Goal: Task Accomplishment & Management: Complete application form

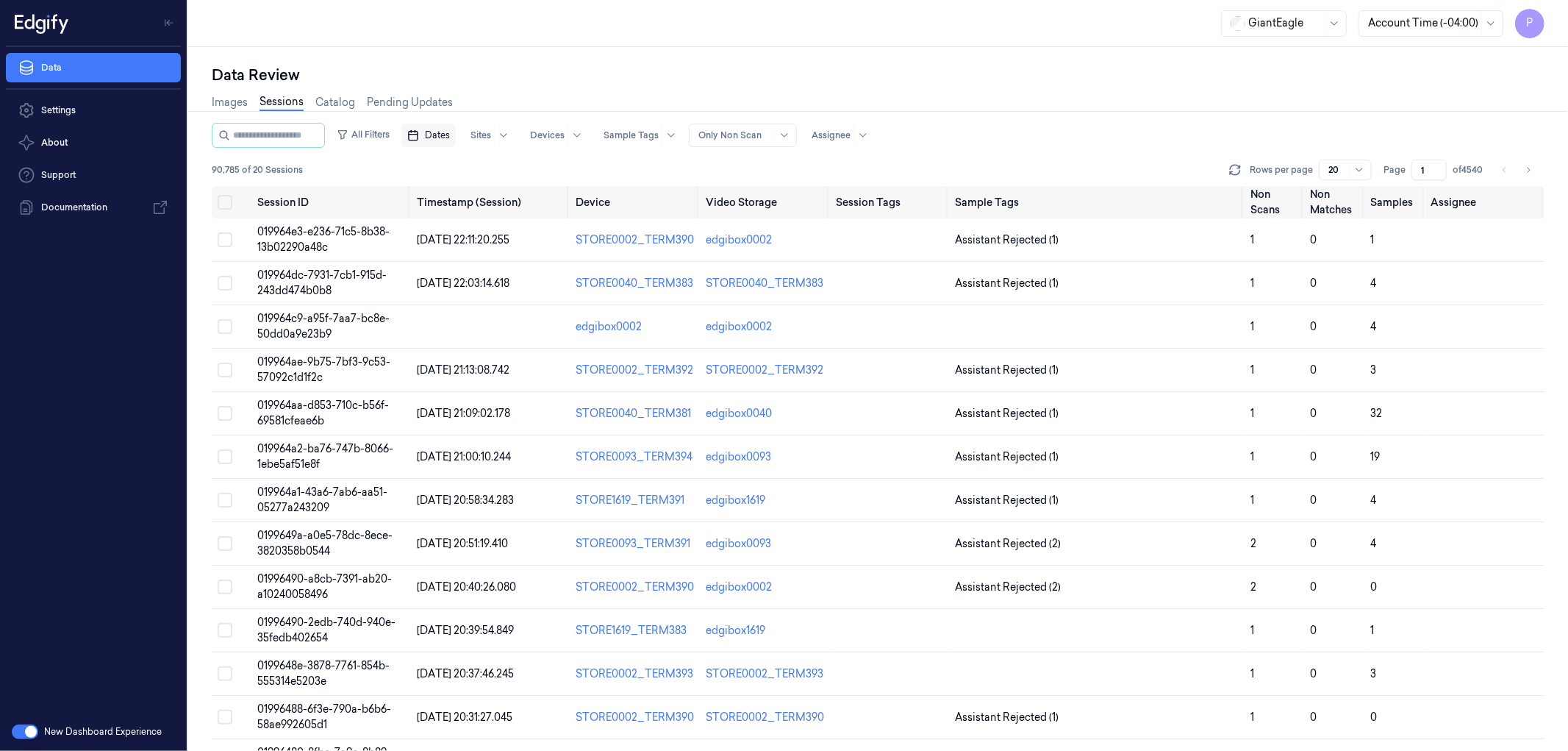
click at [450, 134] on span "Dates" at bounding box center [437, 135] width 25 height 14
click at [561, 288] on button "19" at bounding box center [560, 282] width 23 height 23
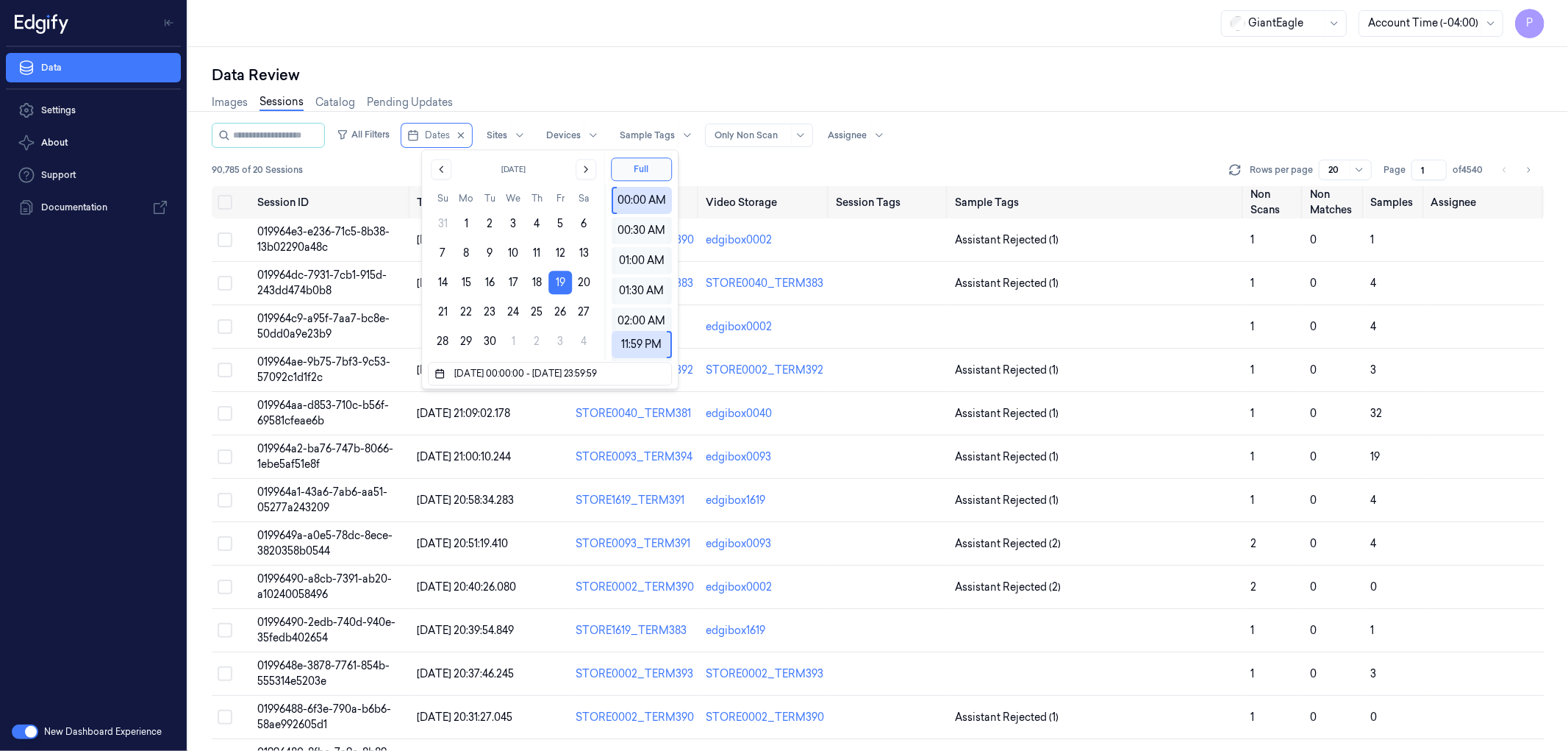
click at [780, 67] on div "Data Review" at bounding box center [877, 74] width 1333 height 20
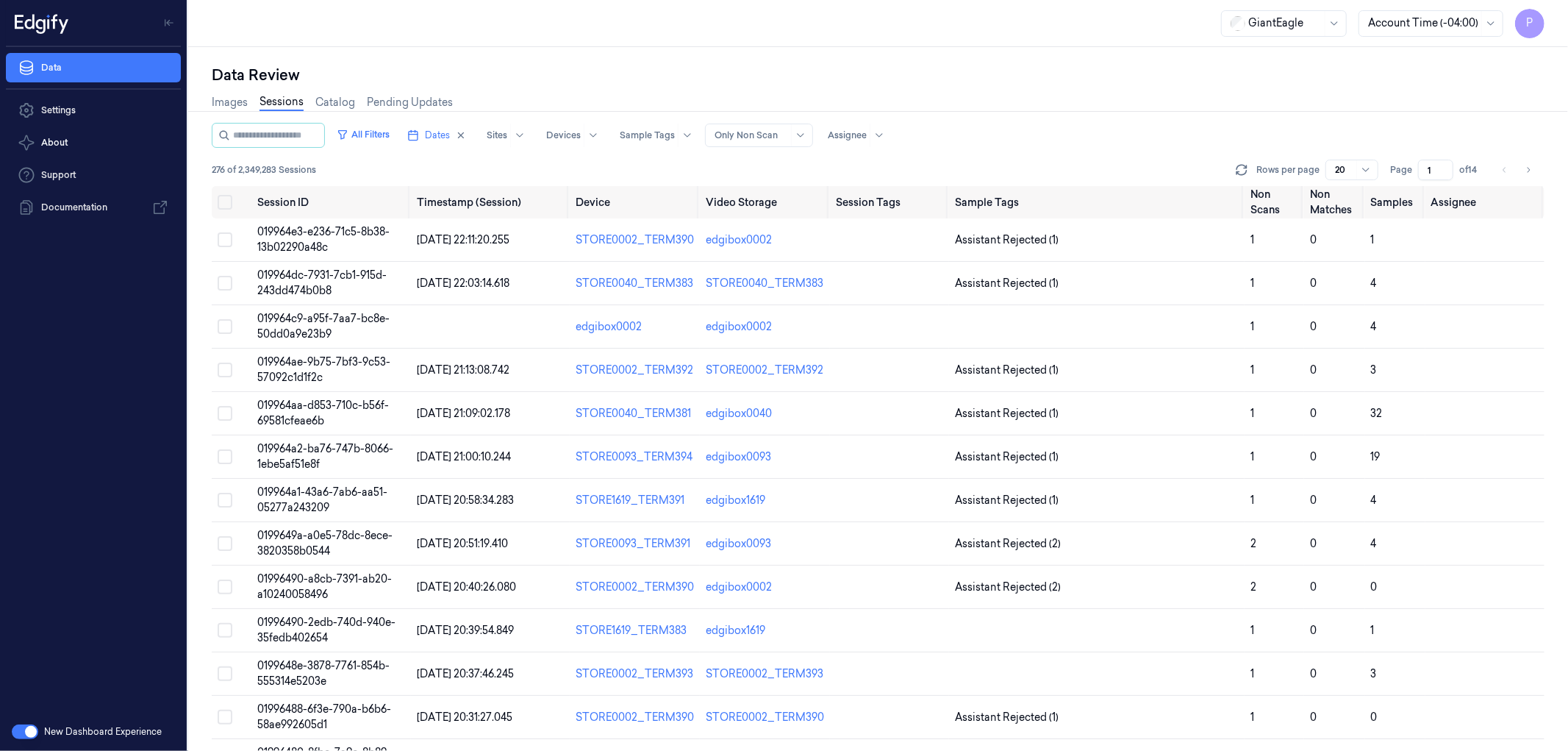
click at [1422, 17] on div at bounding box center [1423, 23] width 110 height 15
click at [1206, 91] on div "Images Sessions Catalog Pending Updates" at bounding box center [877, 103] width 1333 height 38
click at [652, 79] on div "Data Review" at bounding box center [877, 74] width 1333 height 20
click at [1435, 167] on input "1" at bounding box center [1435, 169] width 36 height 20
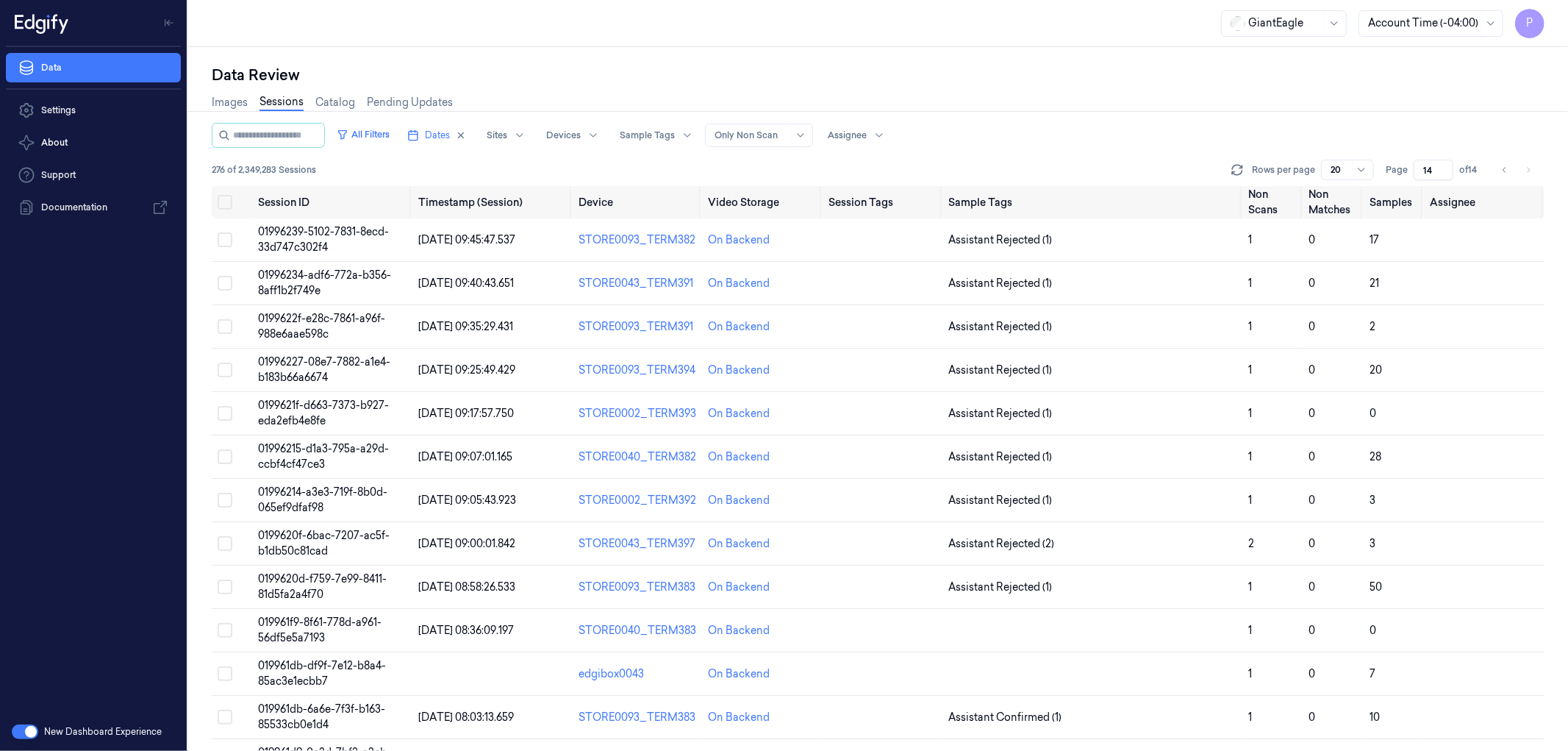
click at [1273, 94] on div "Images Sessions Catalog Pending Updates" at bounding box center [877, 103] width 1333 height 38
click at [233, 205] on th at bounding box center [232, 203] width 41 height 33
click at [228, 203] on button "Select all" at bounding box center [224, 202] width 14 height 14
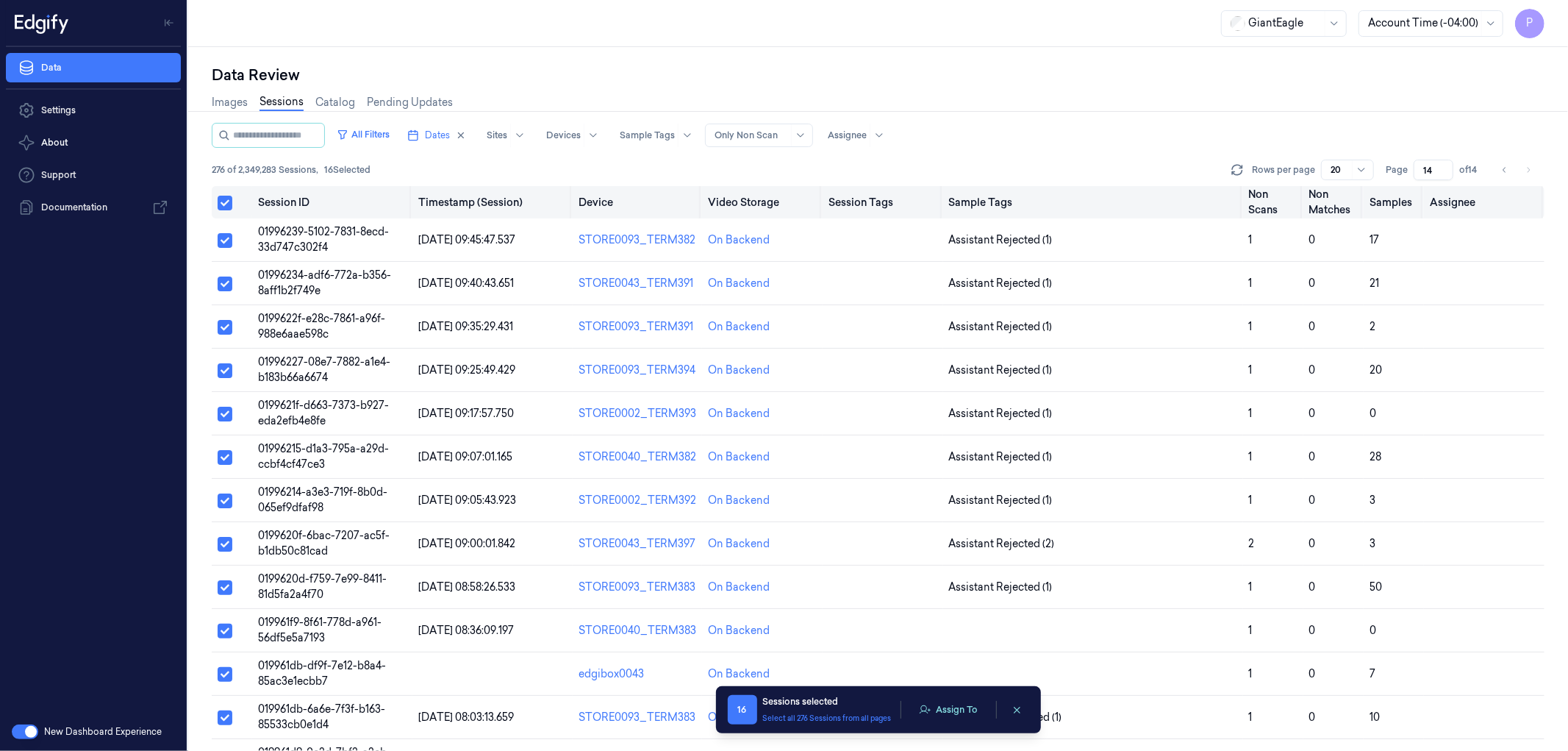
click at [228, 202] on button "Select all" at bounding box center [224, 203] width 14 height 14
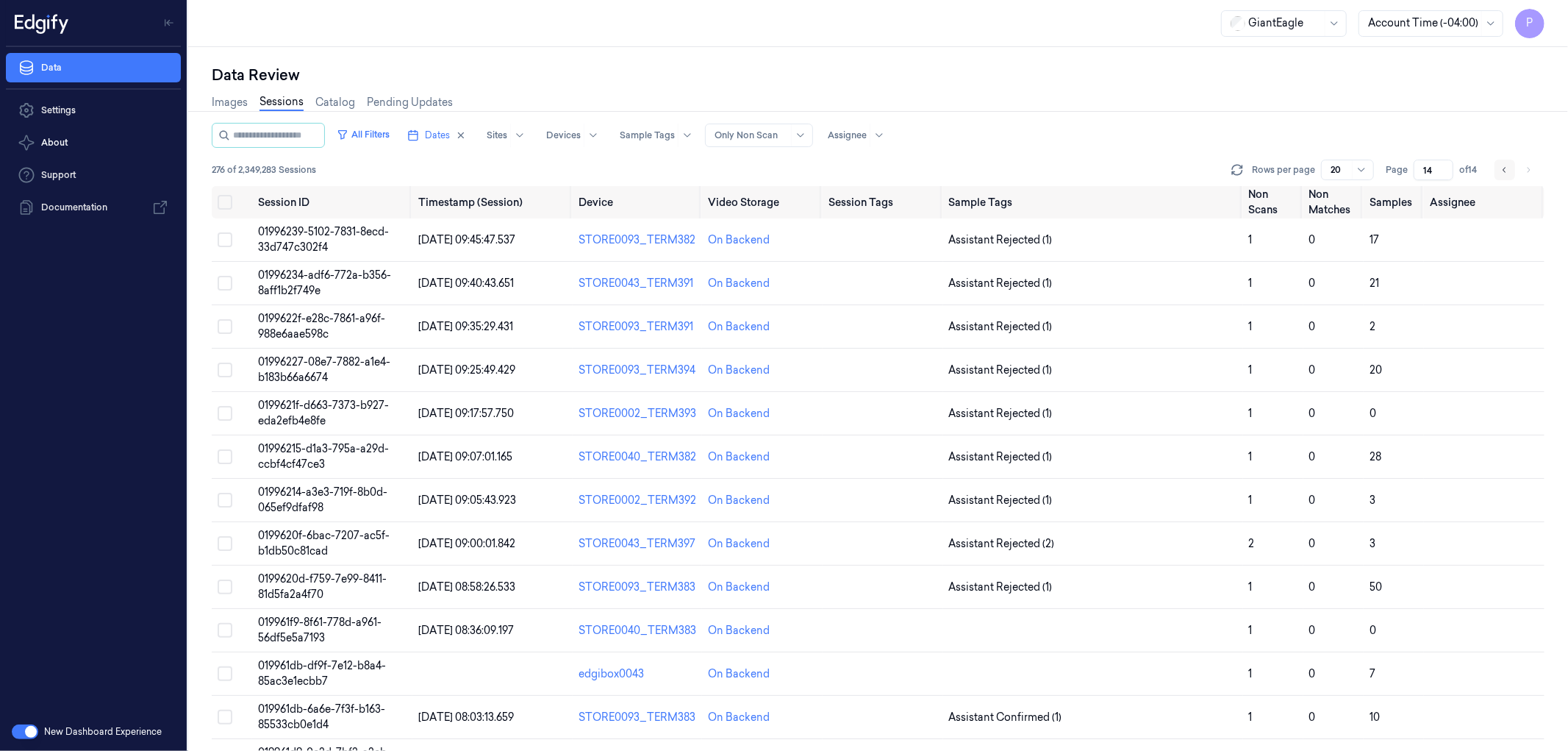
click at [1507, 169] on icon "Go to previous page" at bounding box center [1504, 170] width 9 height 12
click at [1501, 166] on icon "Go to previous page" at bounding box center [1504, 170] width 9 height 12
click at [1533, 169] on button "Go to next page" at bounding box center [1527, 169] width 20 height 20
type input "14"
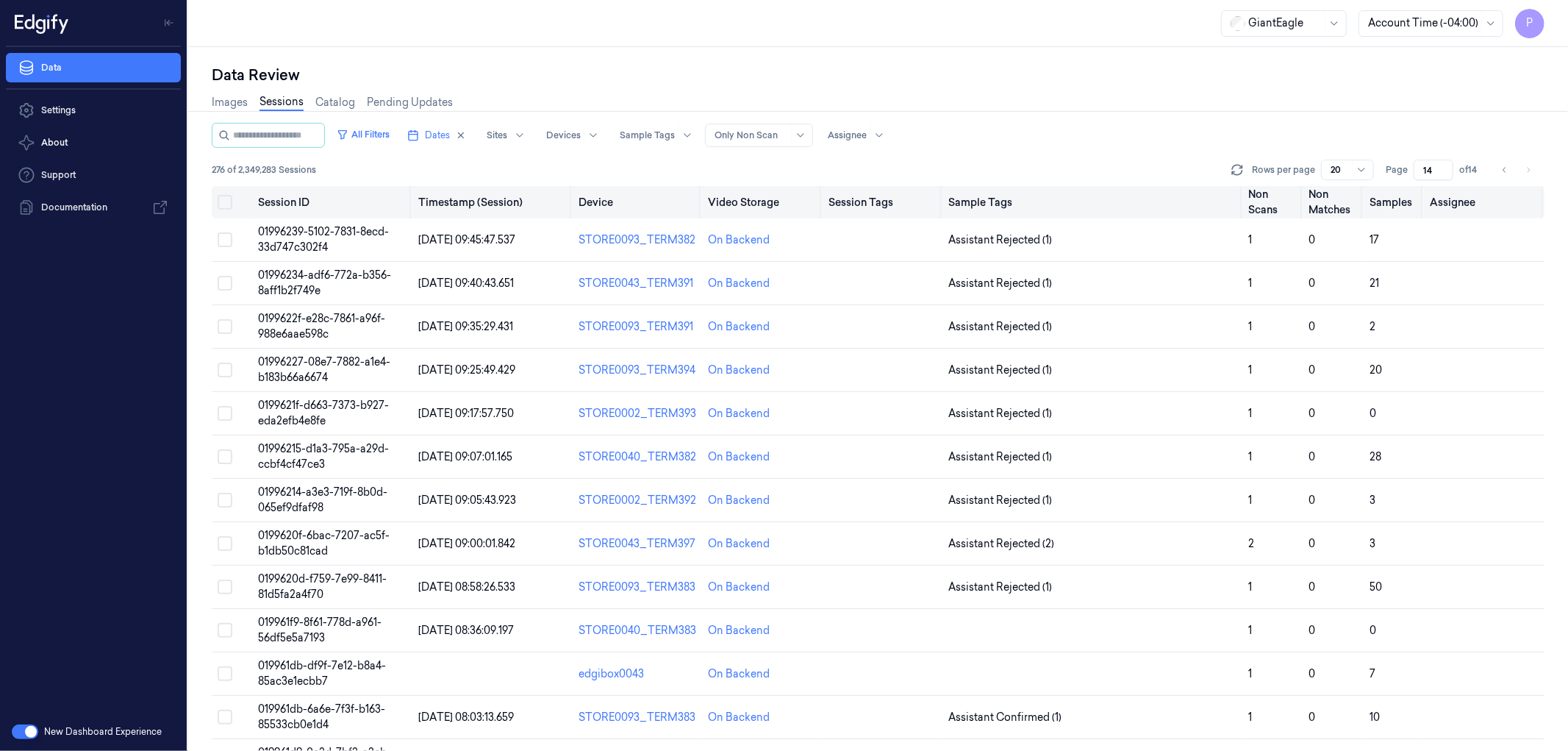
click at [224, 202] on button "Select all" at bounding box center [224, 202] width 14 height 14
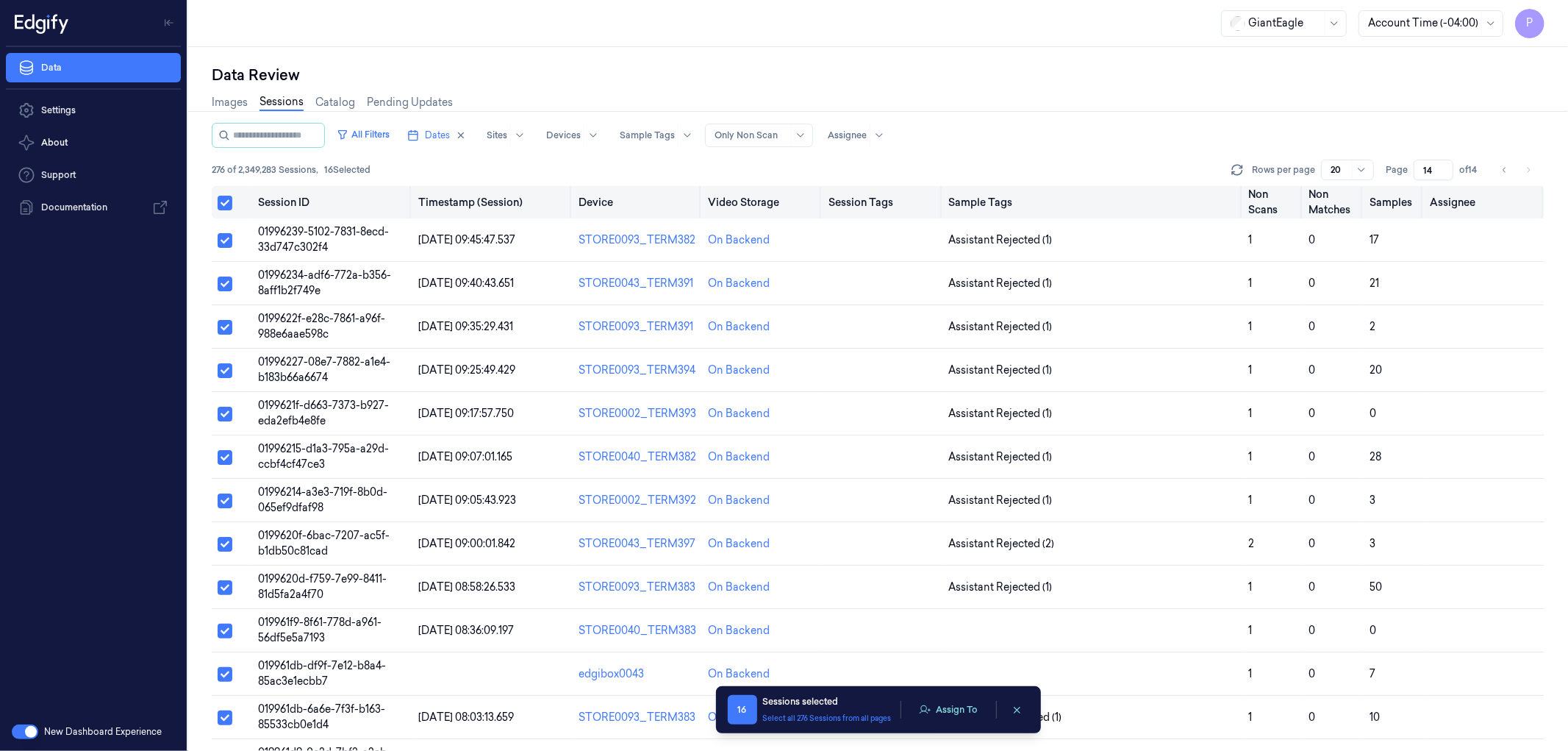
click at [226, 201] on button "Select all" at bounding box center [224, 203] width 14 height 14
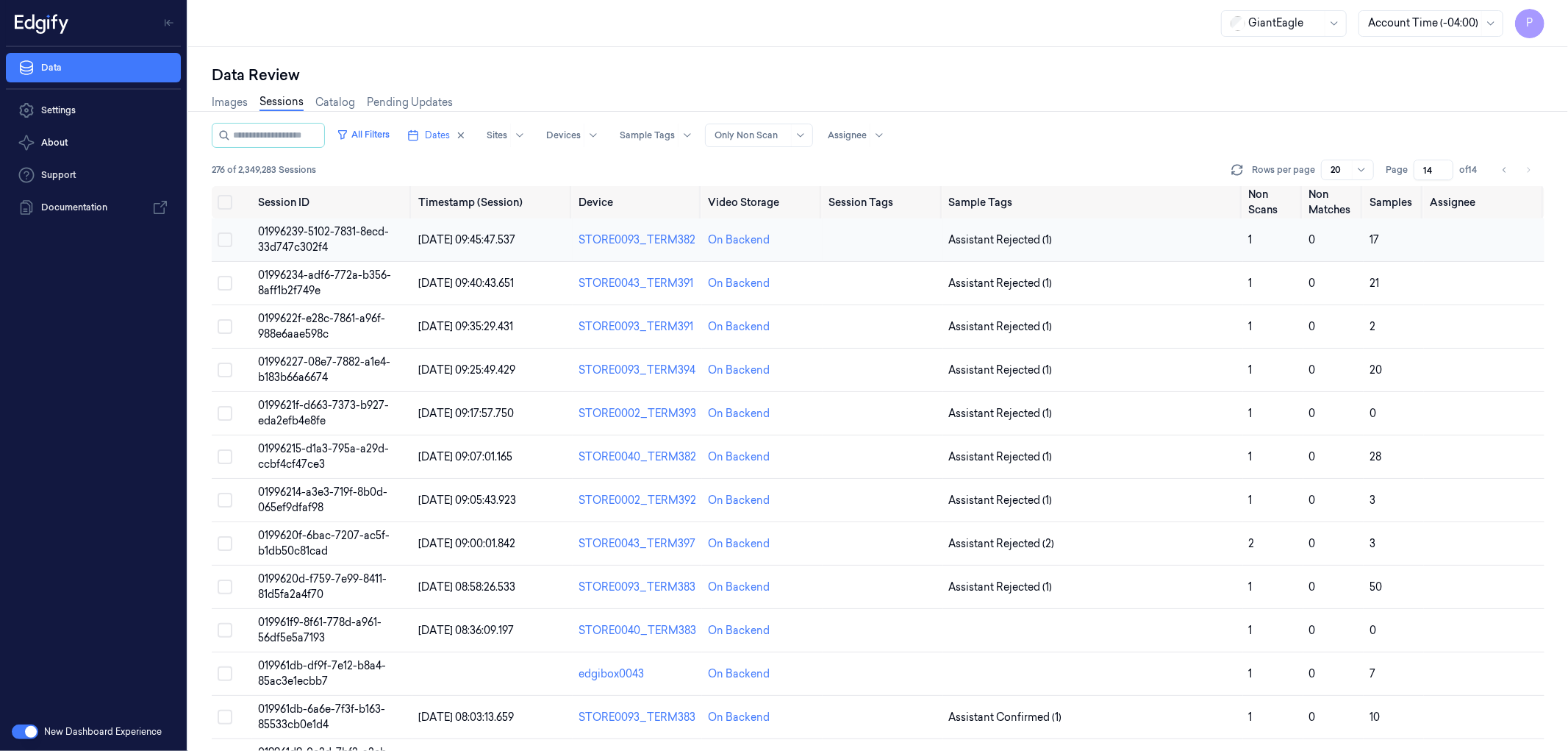
click at [228, 240] on button "Select row" at bounding box center [224, 239] width 14 height 14
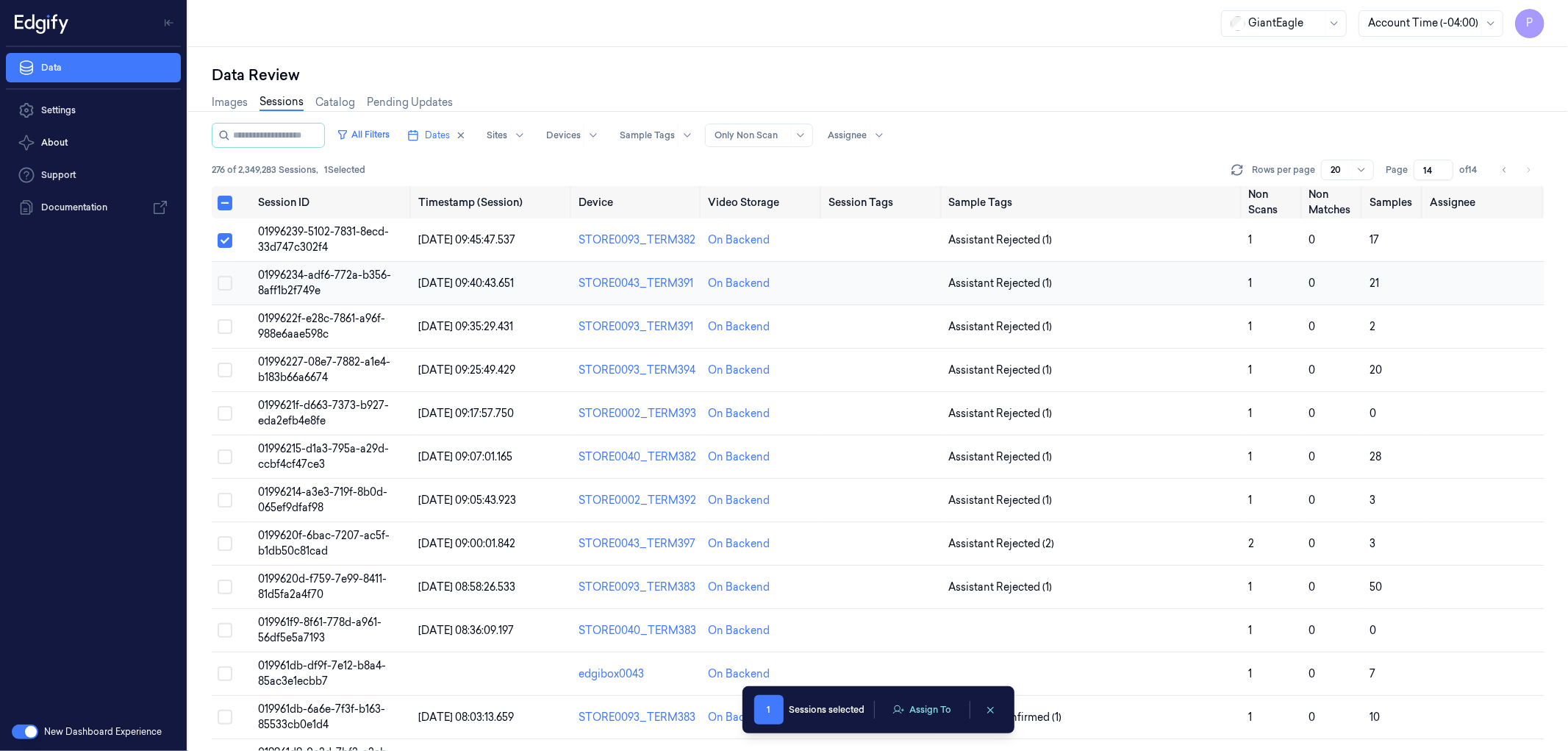
click at [222, 284] on button "Select row" at bounding box center [224, 283] width 14 height 14
click at [227, 322] on button "Select row" at bounding box center [224, 326] width 14 height 14
click at [229, 368] on button "Select row" at bounding box center [224, 370] width 14 height 14
click at [225, 415] on button "Select row" at bounding box center [224, 412] width 14 height 14
click at [227, 457] on button "Select row" at bounding box center [224, 456] width 14 height 14
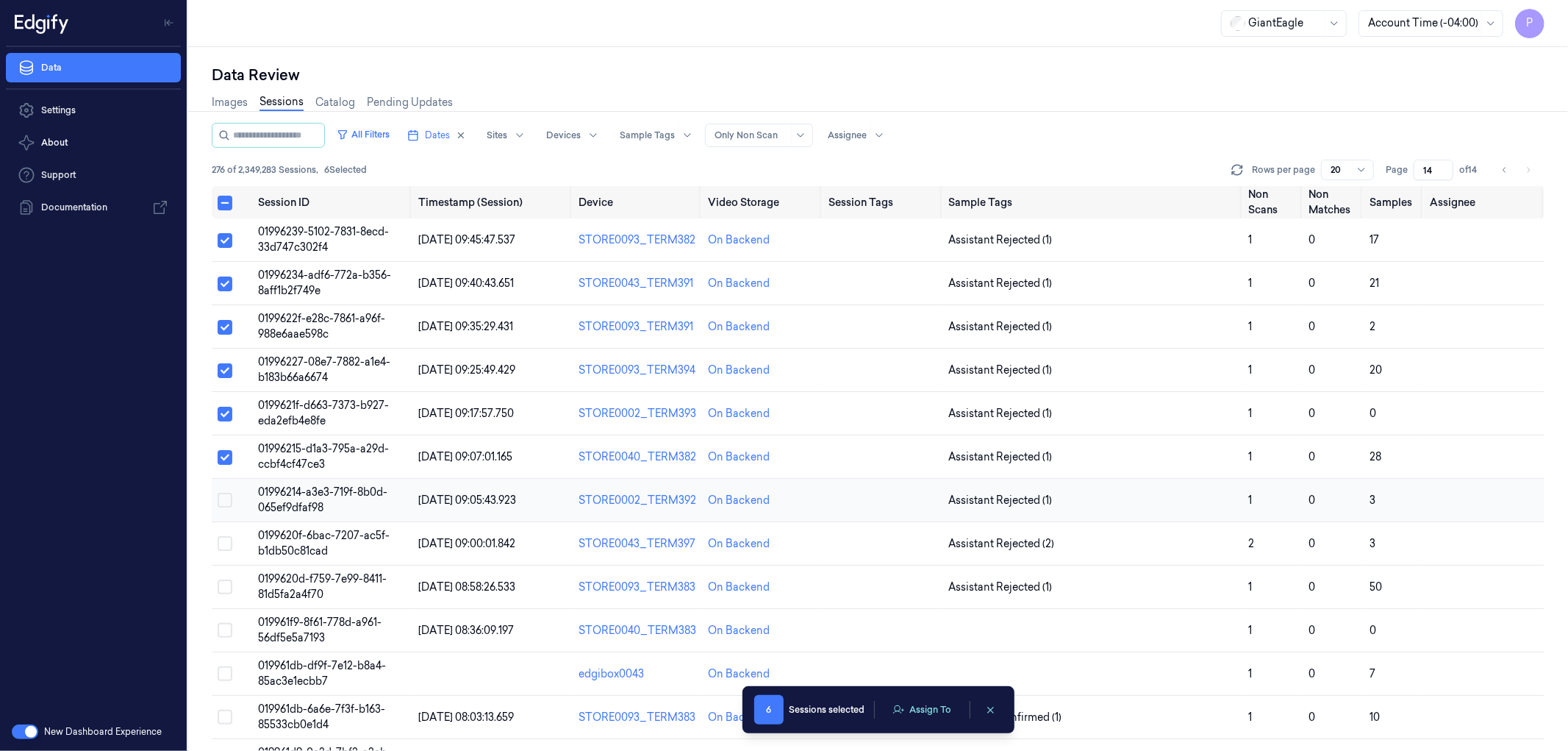
click at [223, 498] on button "Select row" at bounding box center [224, 499] width 14 height 14
click at [219, 547] on button "Select row" at bounding box center [224, 542] width 14 height 14
click at [927, 713] on button "Assign To" at bounding box center [922, 709] width 77 height 22
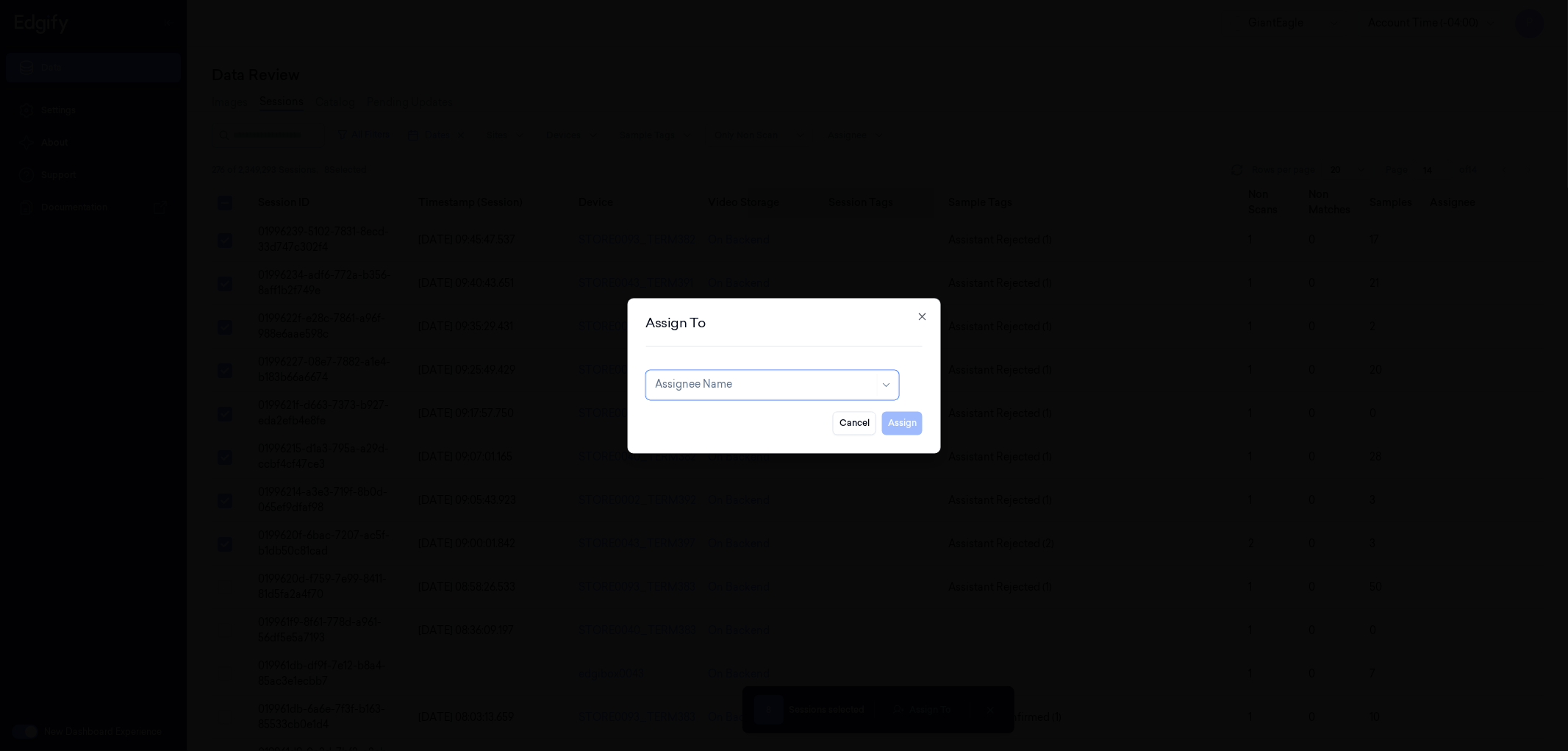
click at [770, 382] on div at bounding box center [764, 385] width 219 height 15
type input "ta"
click at [728, 446] on div "taticherla [PERSON_NAME]" at bounding box center [724, 442] width 137 height 15
click at [895, 428] on button "Assign" at bounding box center [902, 423] width 41 height 23
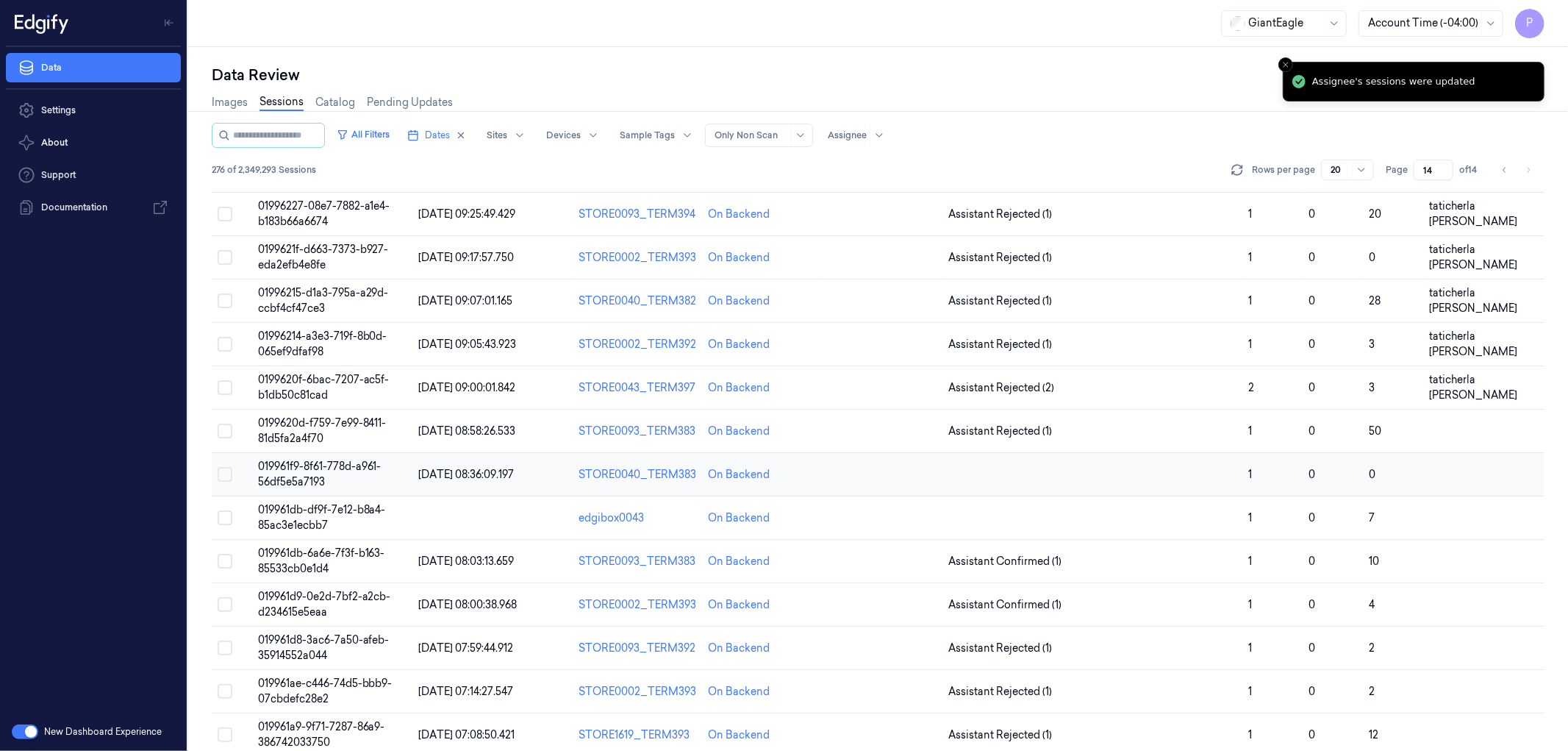
scroll to position [172, 0]
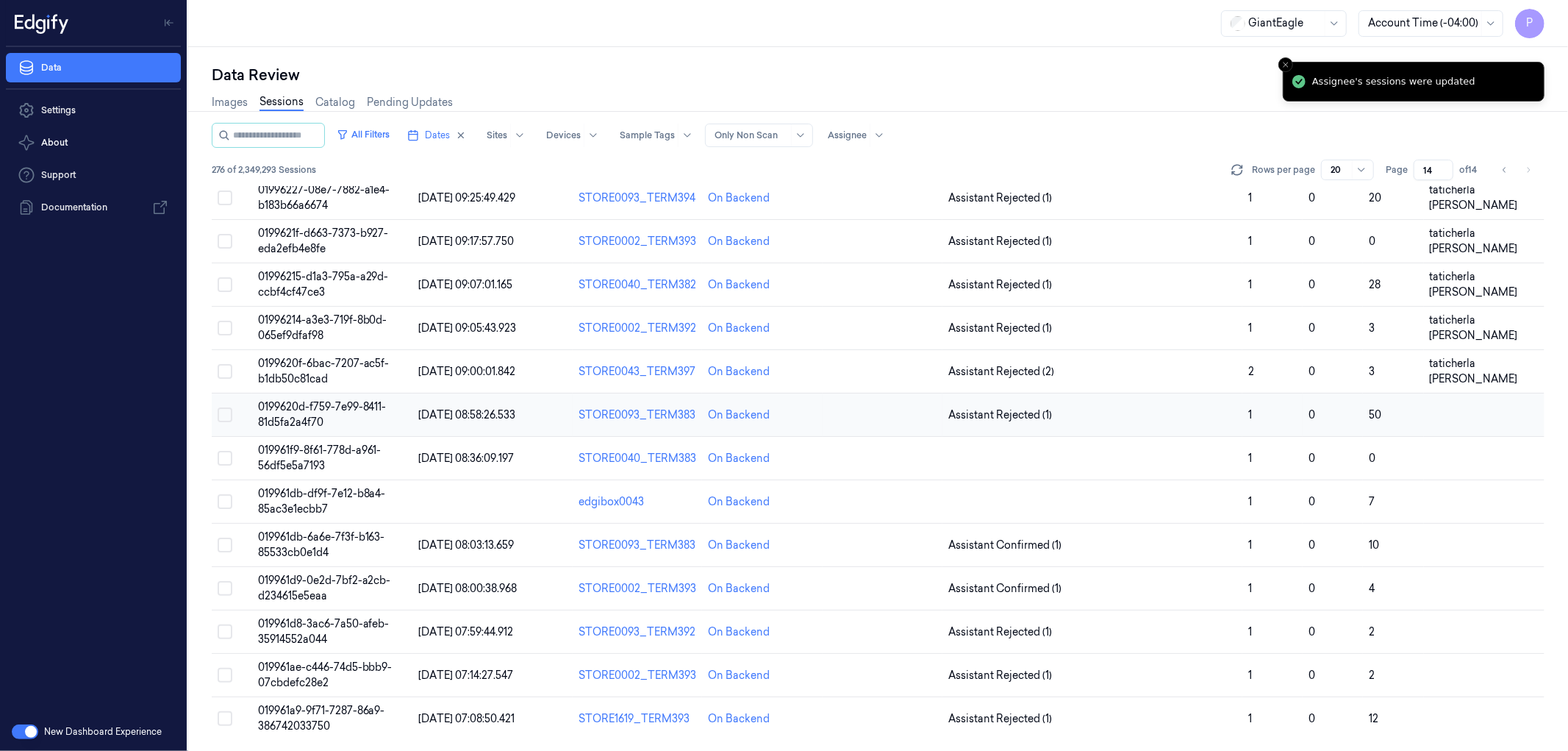
click at [226, 412] on button "Select row" at bounding box center [224, 414] width 14 height 14
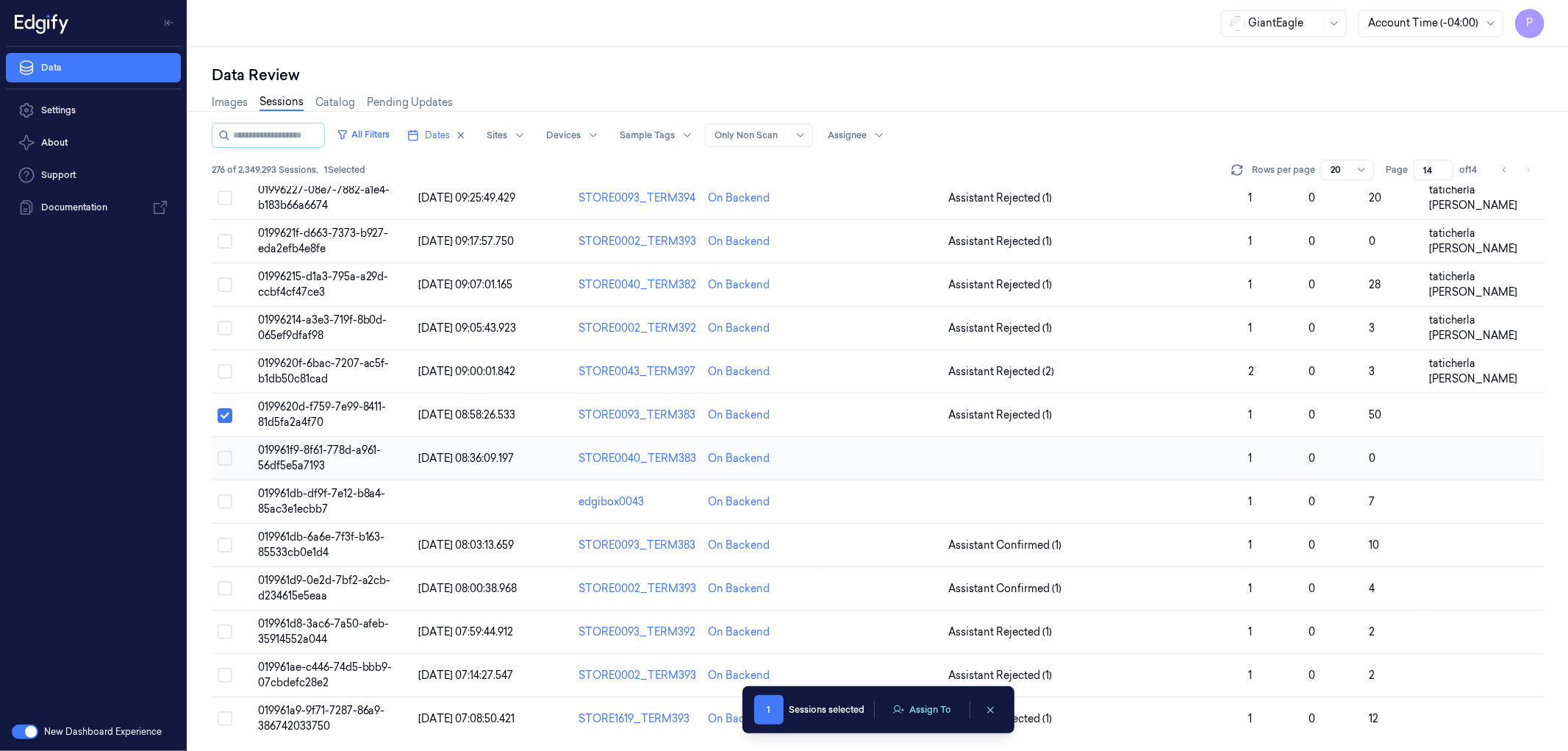
click at [230, 461] on button "Select row" at bounding box center [224, 458] width 14 height 14
click at [226, 495] on button "Select row" at bounding box center [224, 501] width 14 height 14
click at [227, 541] on button "Select row" at bounding box center [224, 544] width 14 height 14
click at [224, 587] on button "Select row" at bounding box center [224, 588] width 14 height 14
click at [224, 632] on button "Select row" at bounding box center [224, 631] width 14 height 14
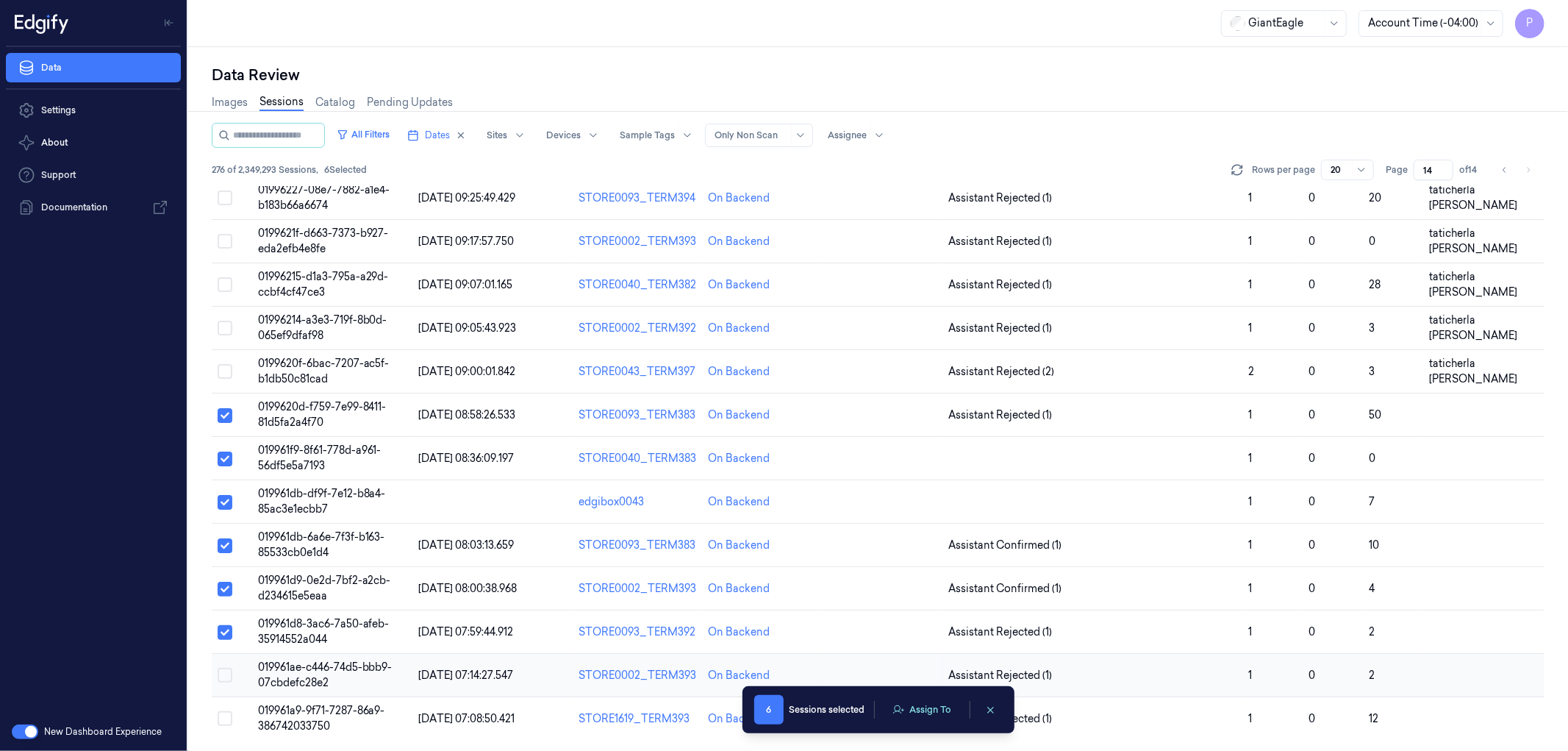
click at [224, 670] on button "Select row" at bounding box center [224, 675] width 14 height 14
click at [221, 719] on button "Select row" at bounding box center [224, 718] width 14 height 14
click at [932, 713] on button "Assign To" at bounding box center [922, 709] width 77 height 22
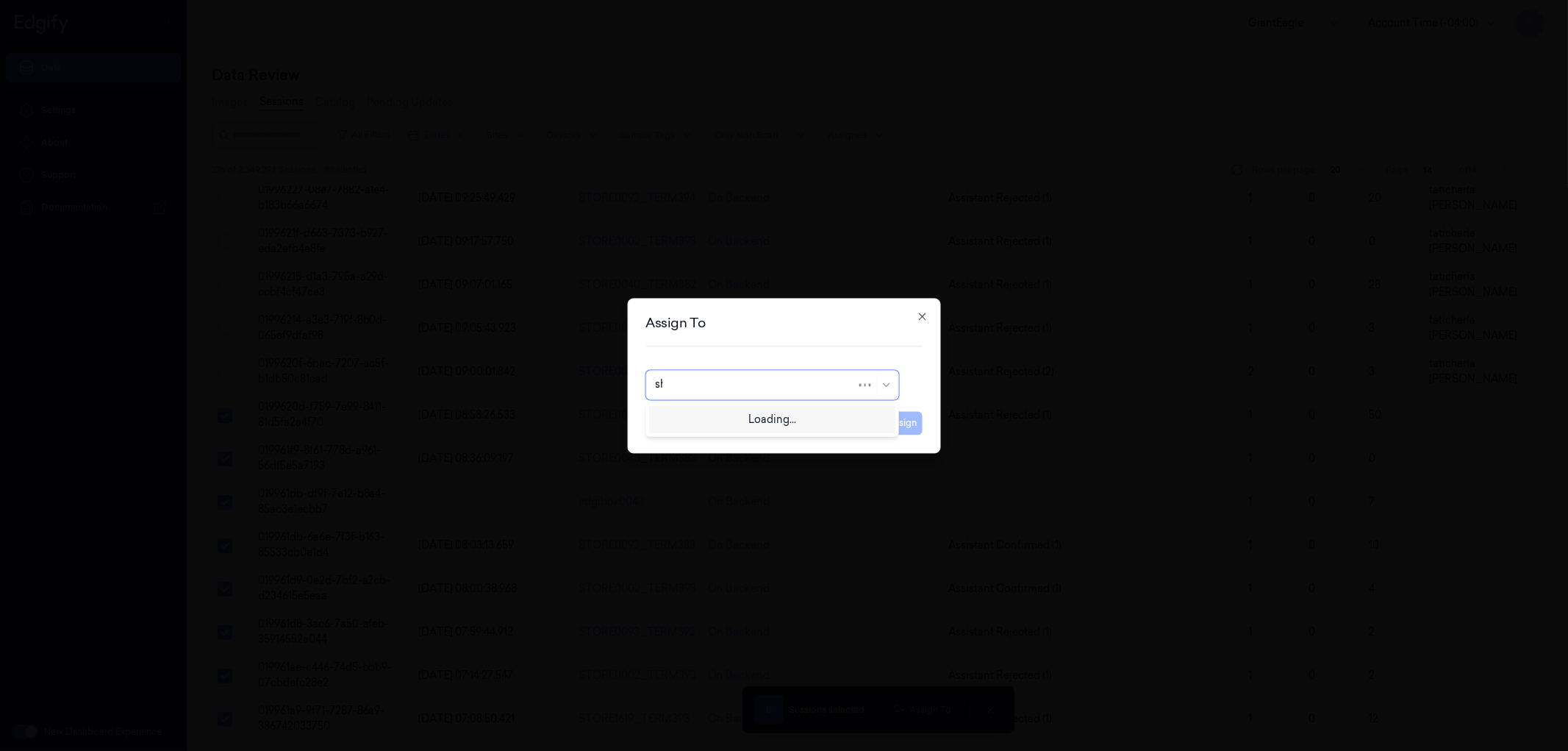
type input "sha"
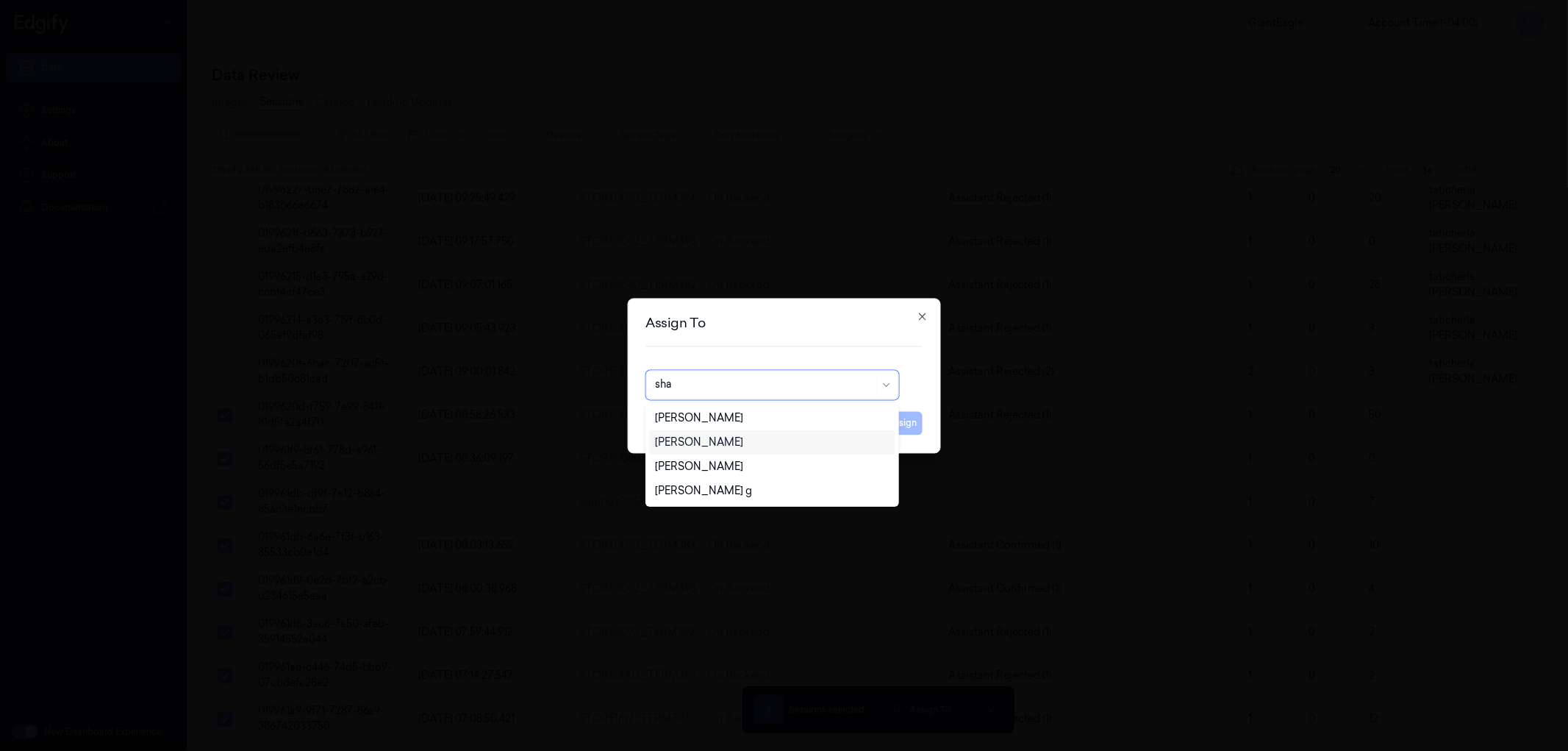
click at [743, 441] on div "[PERSON_NAME]" at bounding box center [699, 442] width 88 height 15
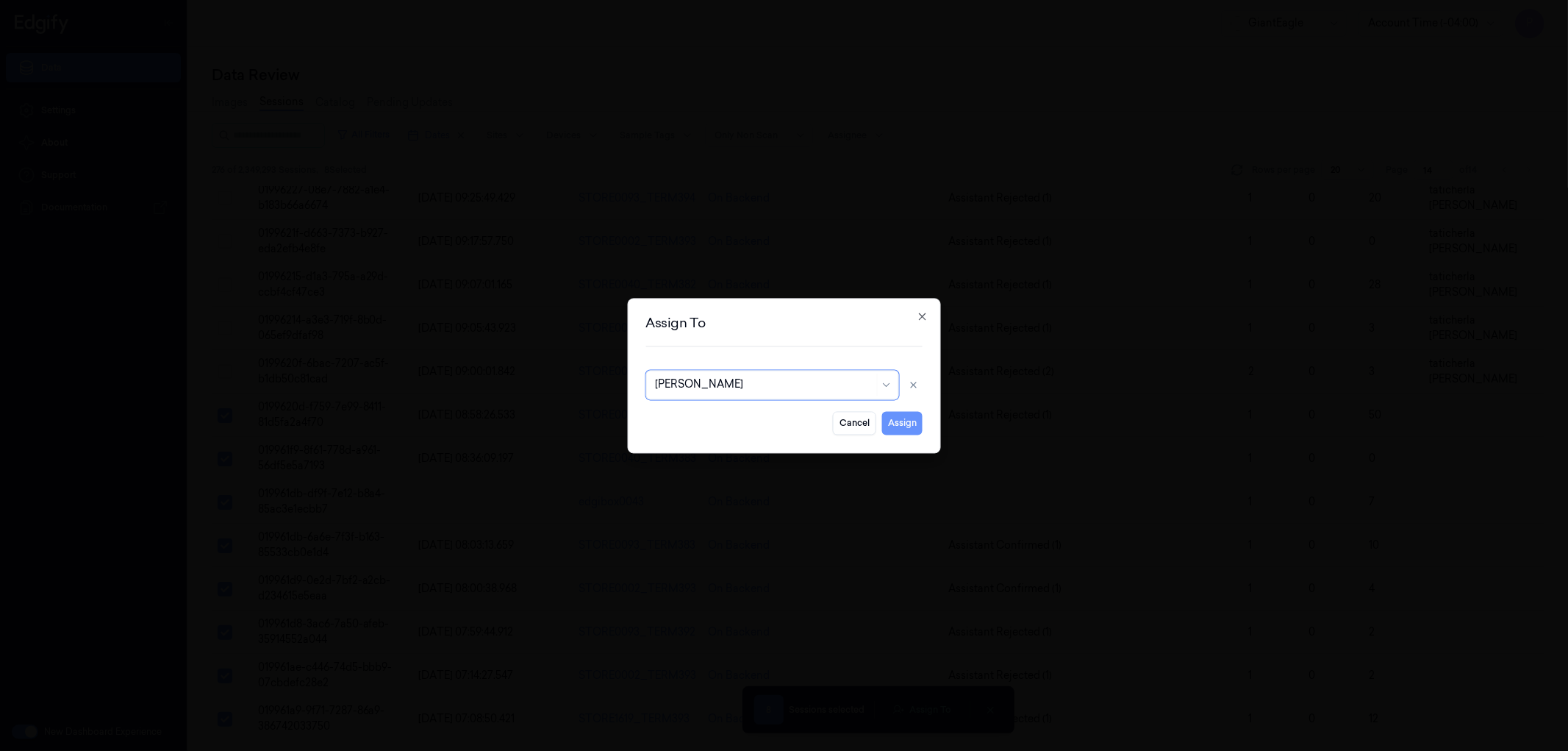
click at [908, 423] on button "Assign" at bounding box center [902, 423] width 41 height 23
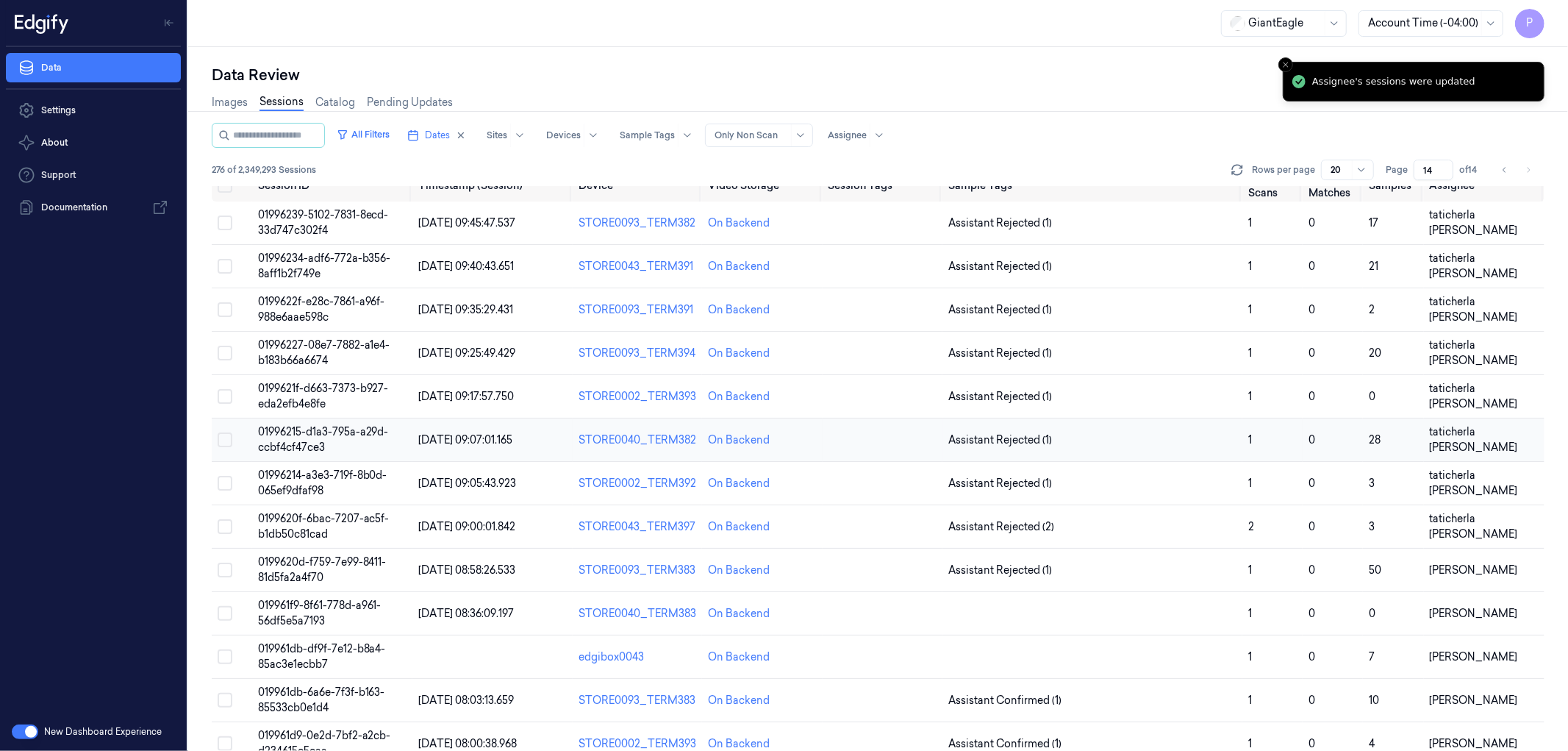
scroll to position [0, 0]
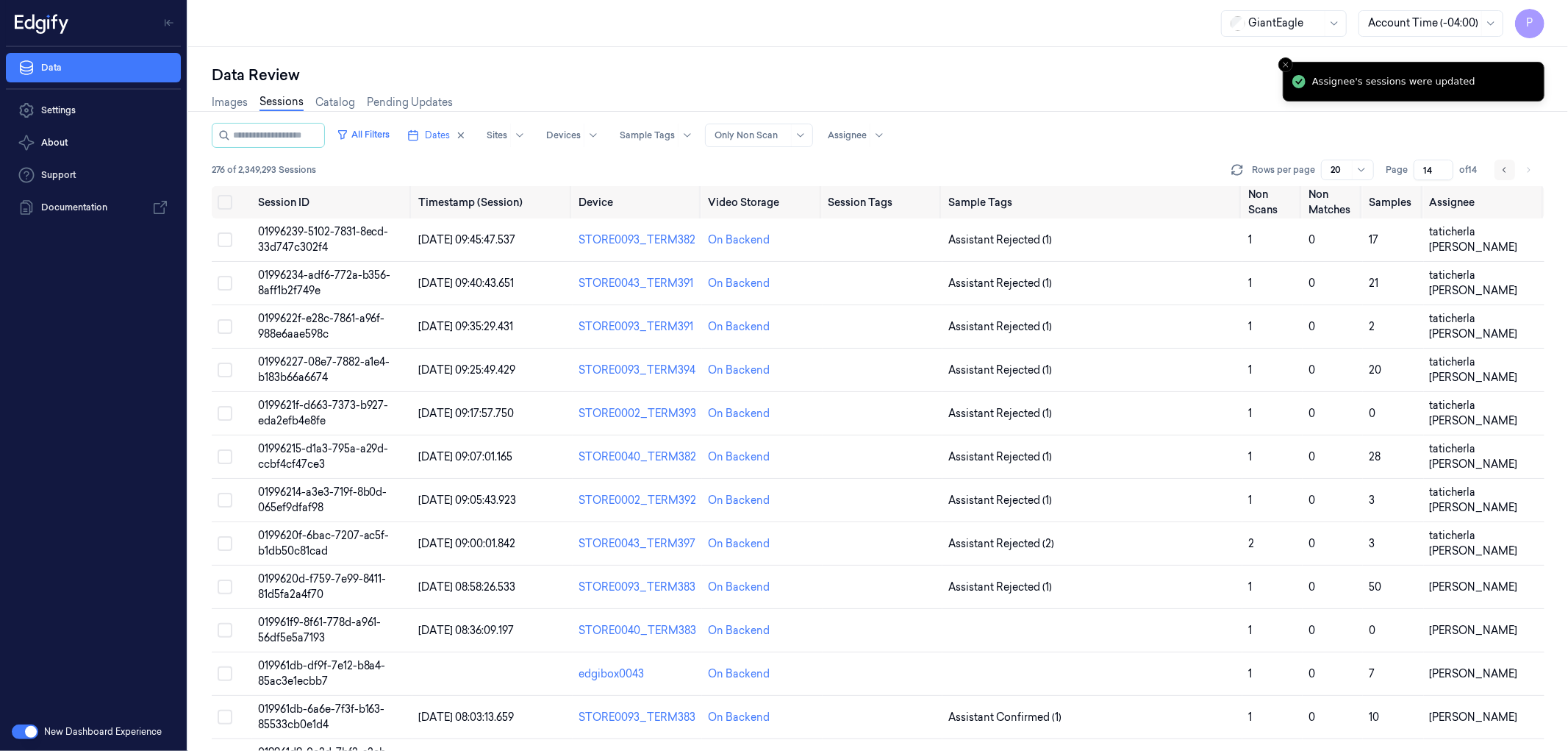
click at [1498, 170] on button "Go to previous page" at bounding box center [1504, 169] width 20 height 20
type input "13"
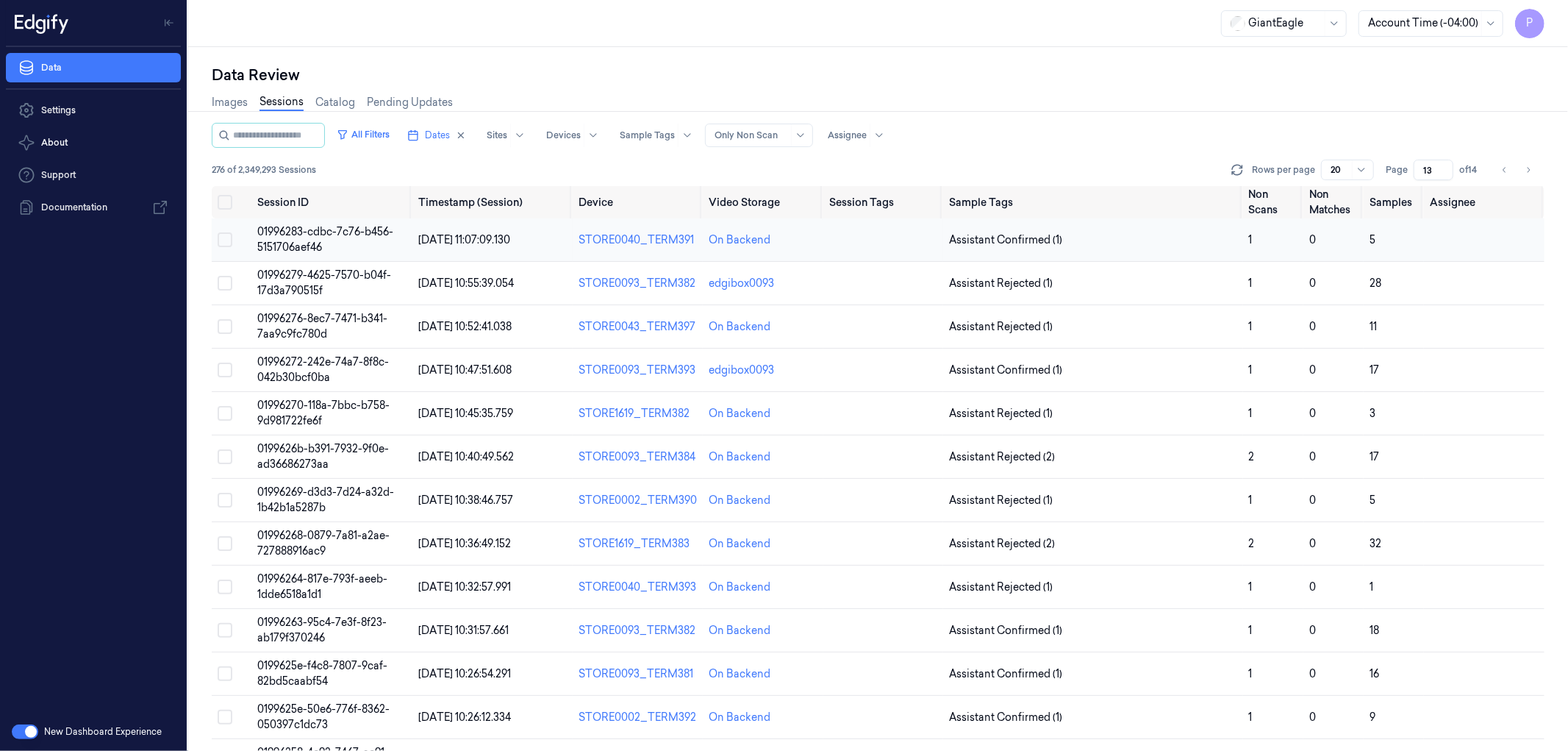
click at [230, 238] on button "Select row" at bounding box center [224, 239] width 14 height 14
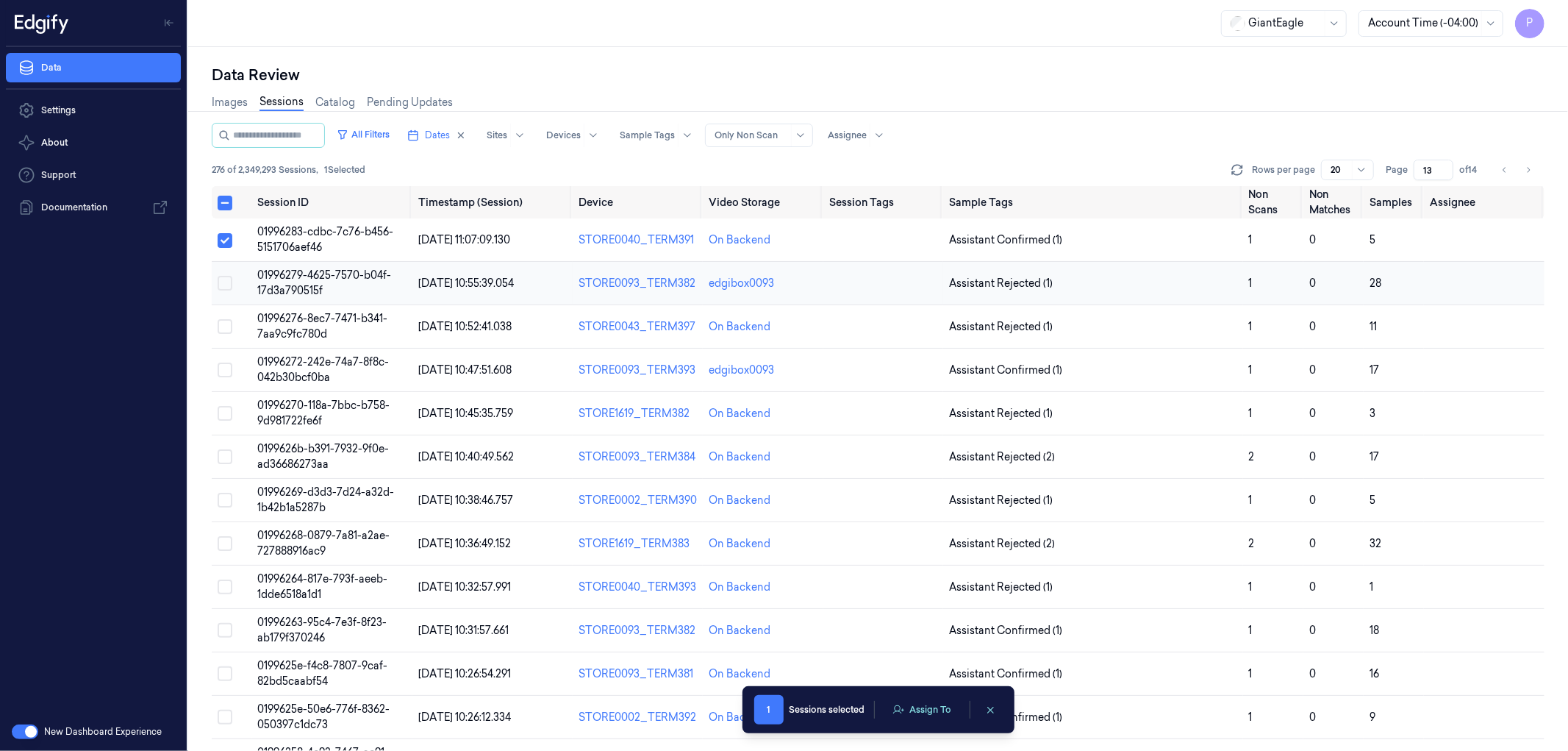
click at [227, 278] on button "Select row" at bounding box center [224, 283] width 14 height 14
click at [224, 322] on button "Select row" at bounding box center [224, 326] width 14 height 14
click at [223, 365] on button "Select row" at bounding box center [224, 370] width 14 height 14
click at [223, 415] on button "Select row" at bounding box center [224, 412] width 14 height 14
click at [228, 456] on button "Select row" at bounding box center [224, 456] width 14 height 14
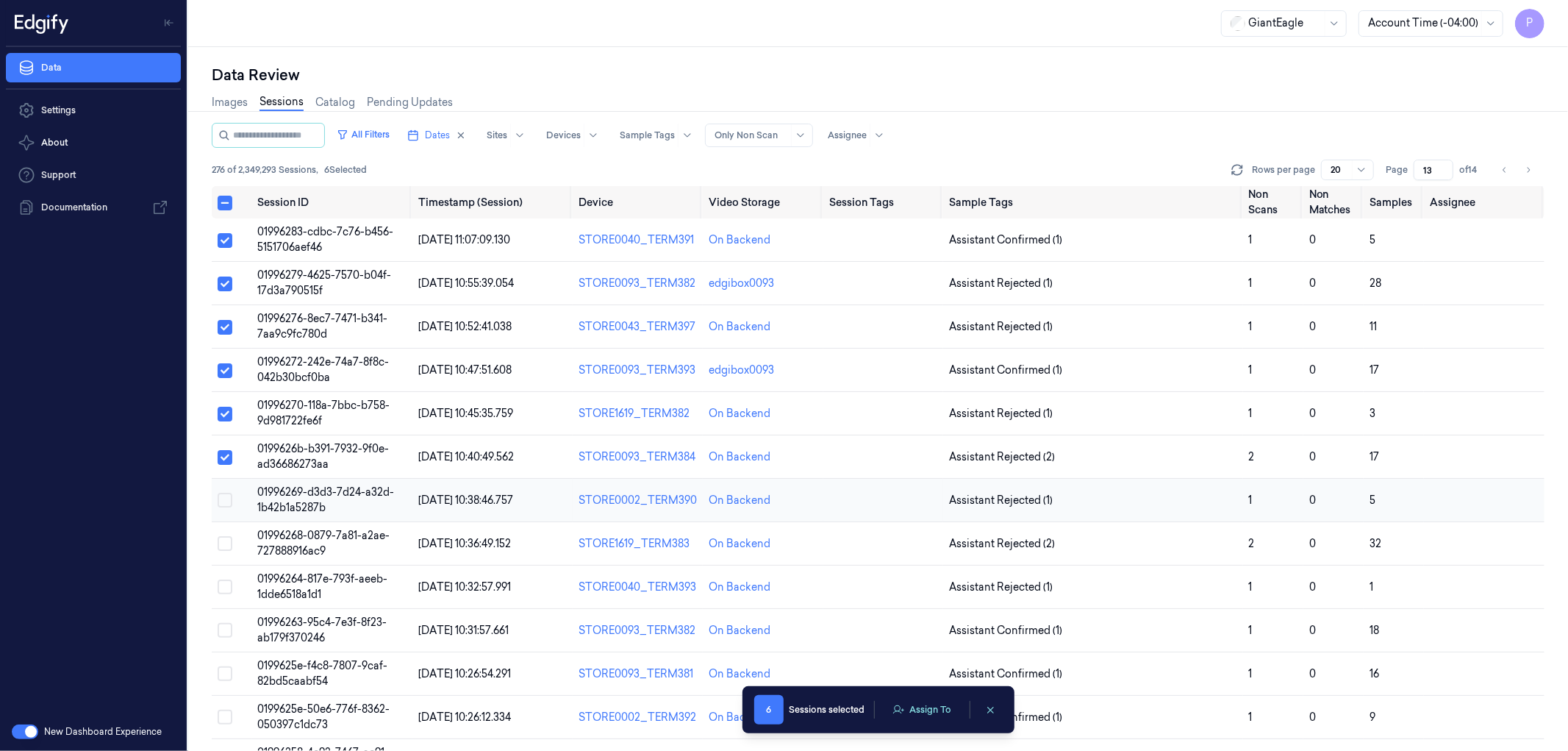
click at [221, 495] on button "Select row" at bounding box center [224, 499] width 14 height 14
click at [227, 545] on button "Select row" at bounding box center [224, 542] width 14 height 14
click at [224, 585] on button "Select row" at bounding box center [224, 586] width 14 height 14
click at [228, 630] on button "Select row" at bounding box center [224, 629] width 14 height 14
click at [923, 711] on button "Assign To" at bounding box center [922, 709] width 77 height 22
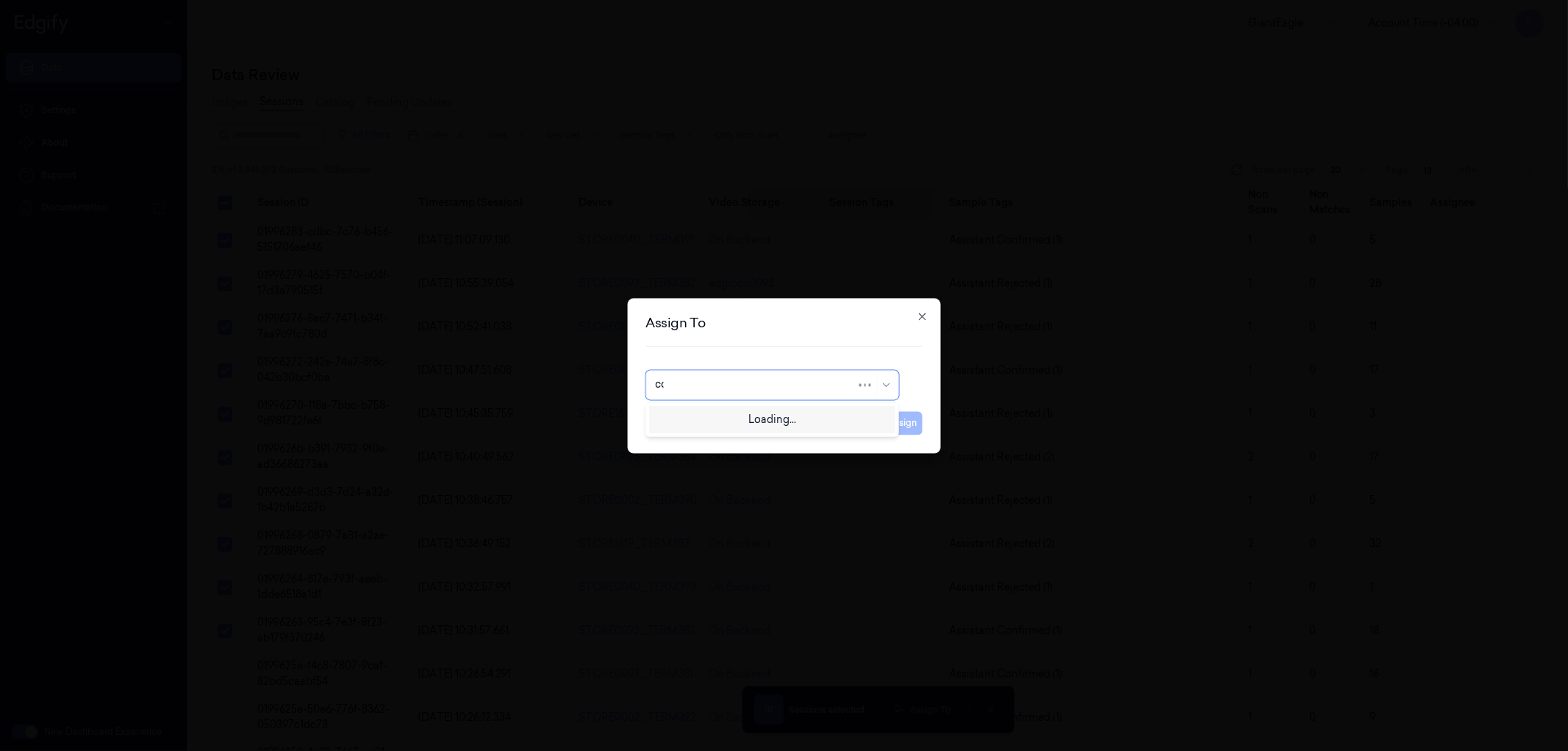
type input "com"
click at [754, 417] on div "compli balaji" at bounding box center [772, 418] width 234 height 15
click at [902, 423] on button "Assign" at bounding box center [902, 423] width 41 height 23
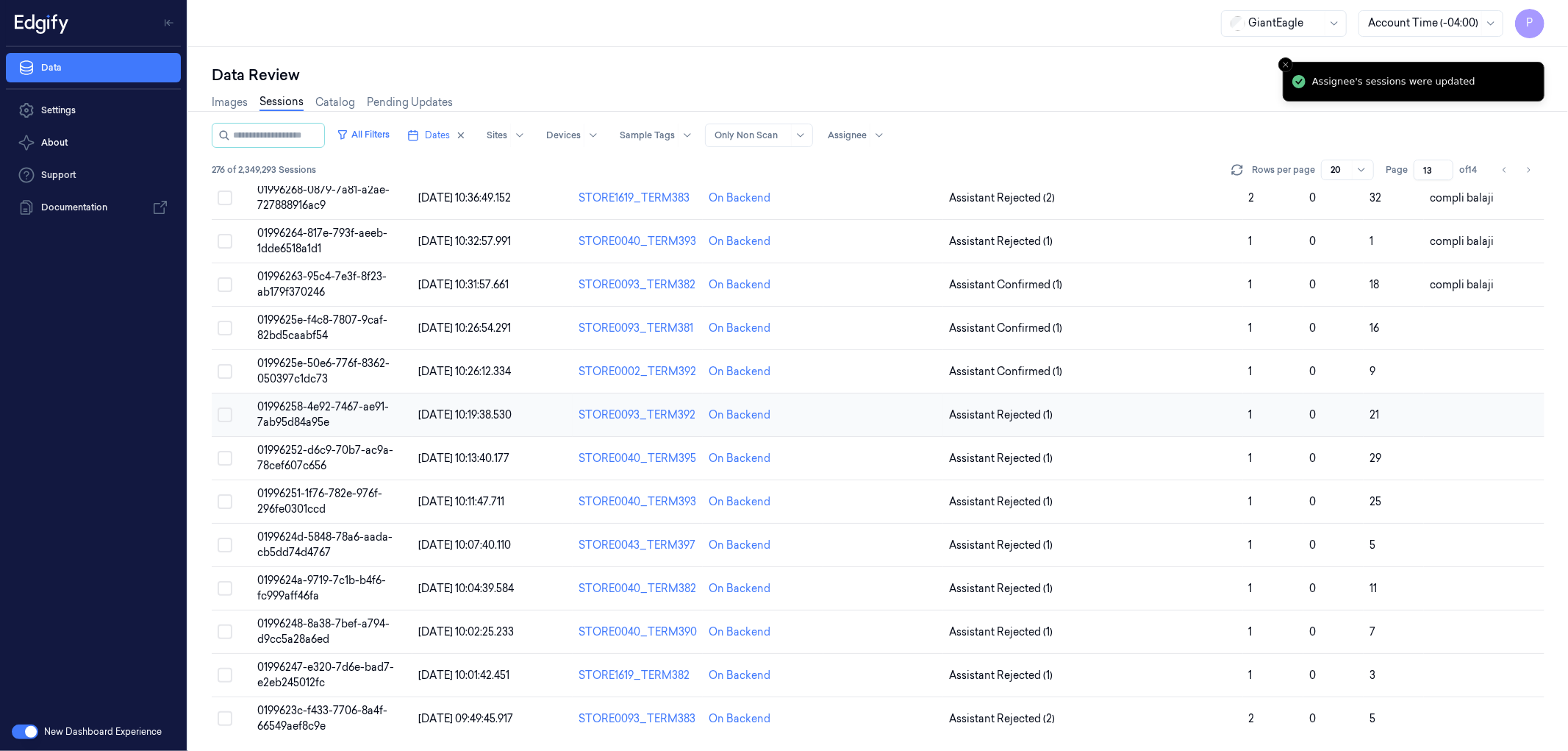
scroll to position [347, 0]
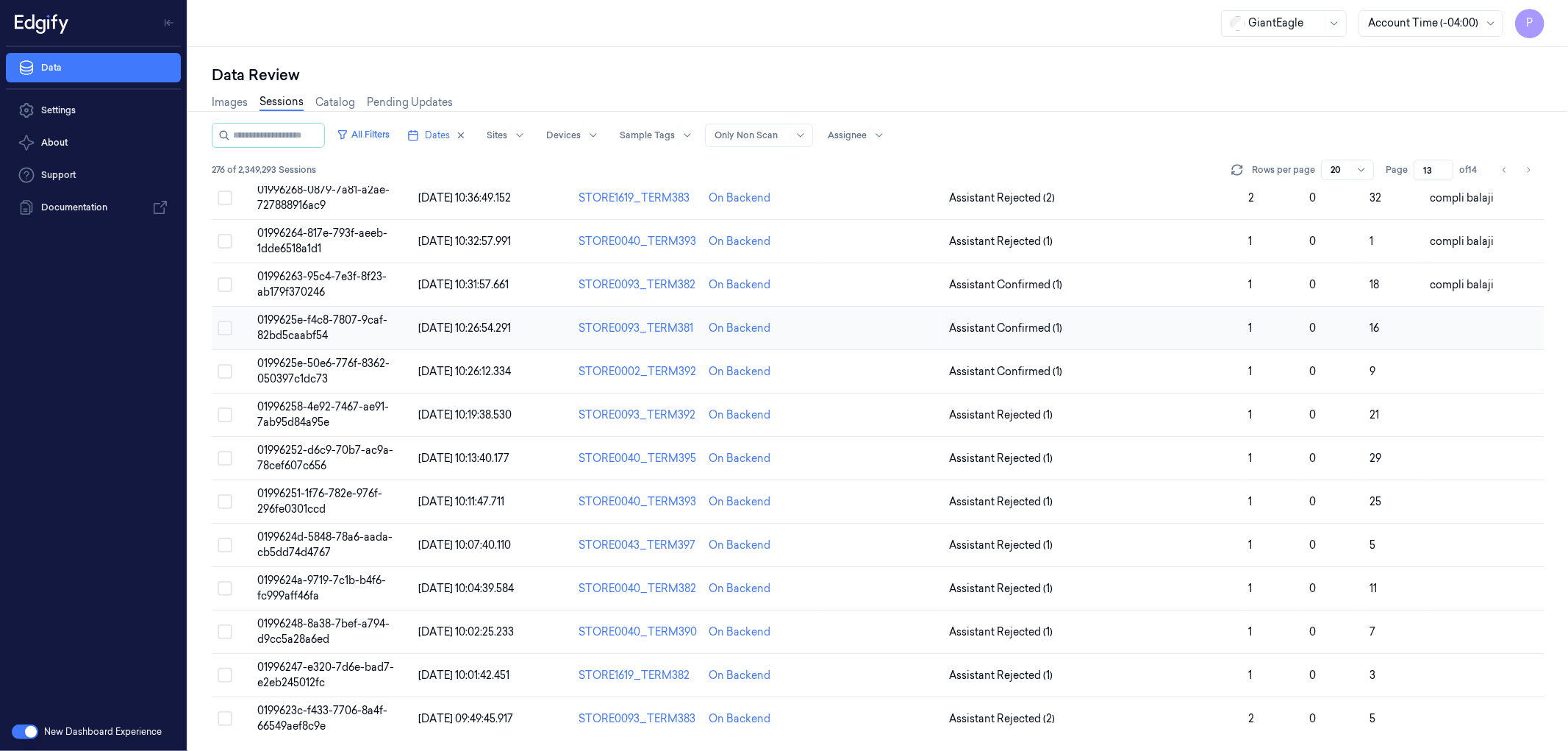
click at [224, 325] on button "Select row" at bounding box center [224, 327] width 14 height 14
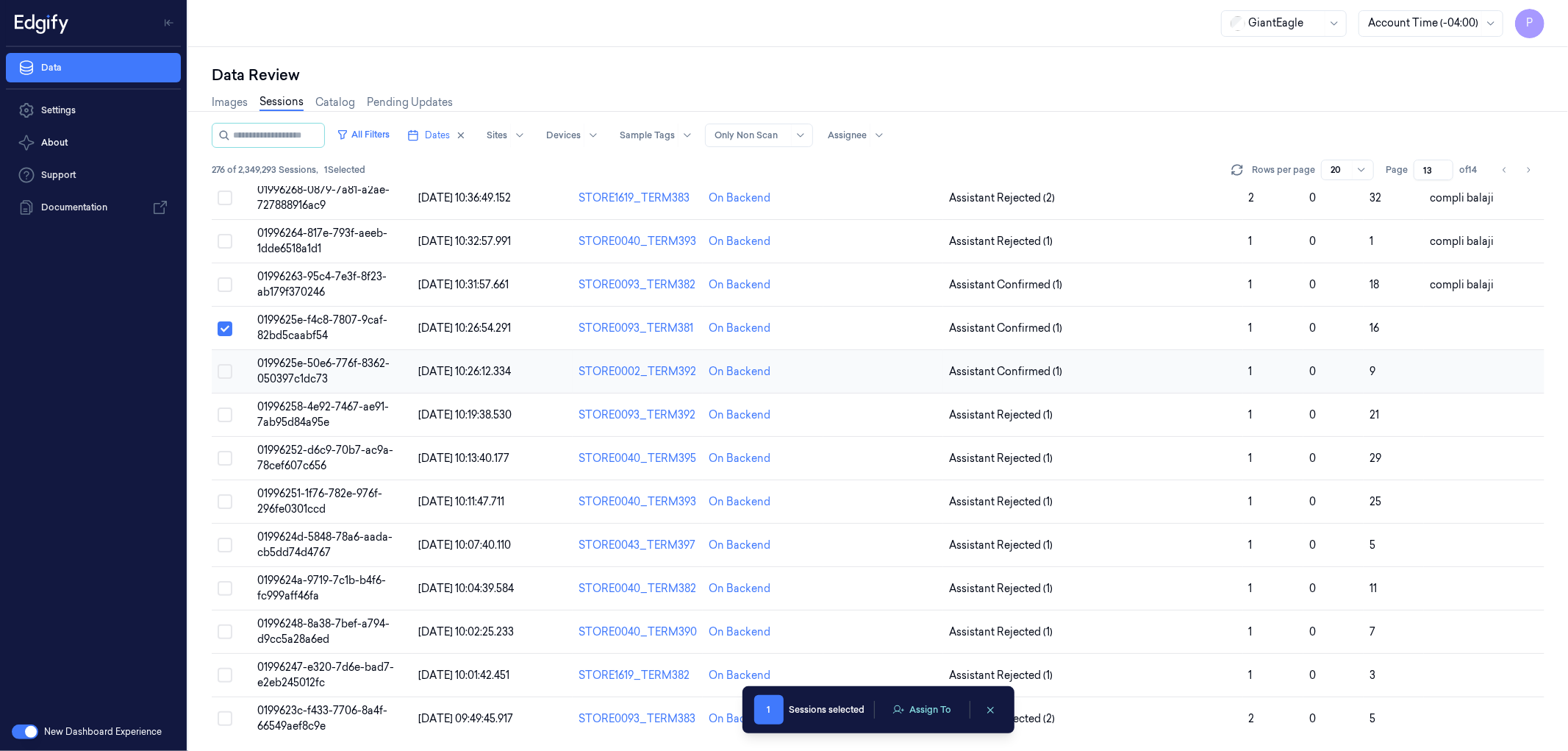
click at [227, 365] on button "Select row" at bounding box center [224, 371] width 14 height 14
click at [223, 412] on button "Select row" at bounding box center [224, 414] width 14 height 14
click at [223, 456] on button "Select row" at bounding box center [224, 458] width 14 height 14
click at [225, 495] on button "Select row" at bounding box center [224, 501] width 14 height 14
click at [224, 546] on button "Select row" at bounding box center [224, 544] width 14 height 14
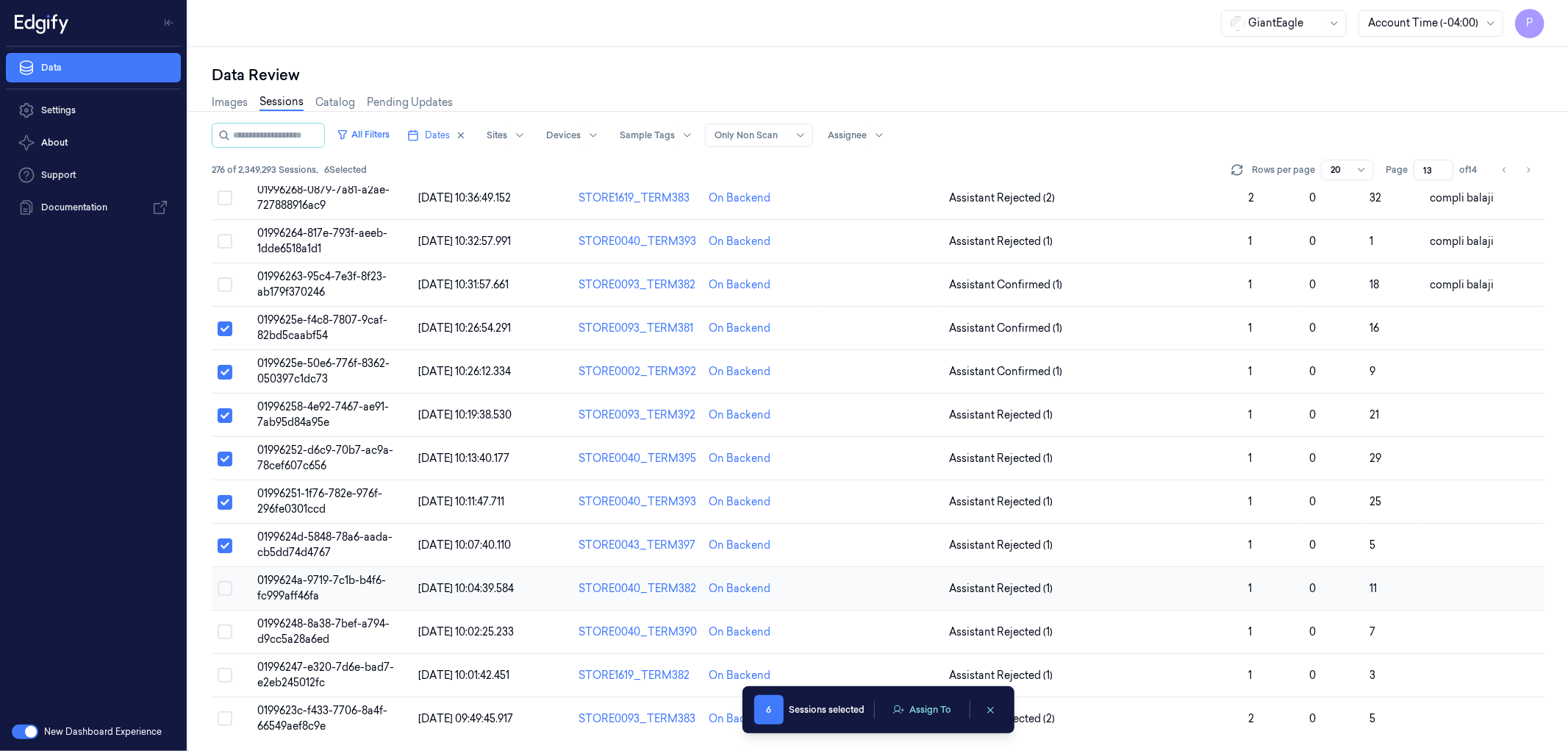
click at [224, 581] on button "Select row" at bounding box center [224, 588] width 14 height 14
click at [229, 630] on button "Select row" at bounding box center [224, 631] width 14 height 14
click at [226, 668] on button "Select row" at bounding box center [224, 675] width 14 height 14
click at [224, 716] on button "Select row" at bounding box center [224, 718] width 14 height 14
click at [919, 719] on button "Assign To" at bounding box center [922, 709] width 77 height 22
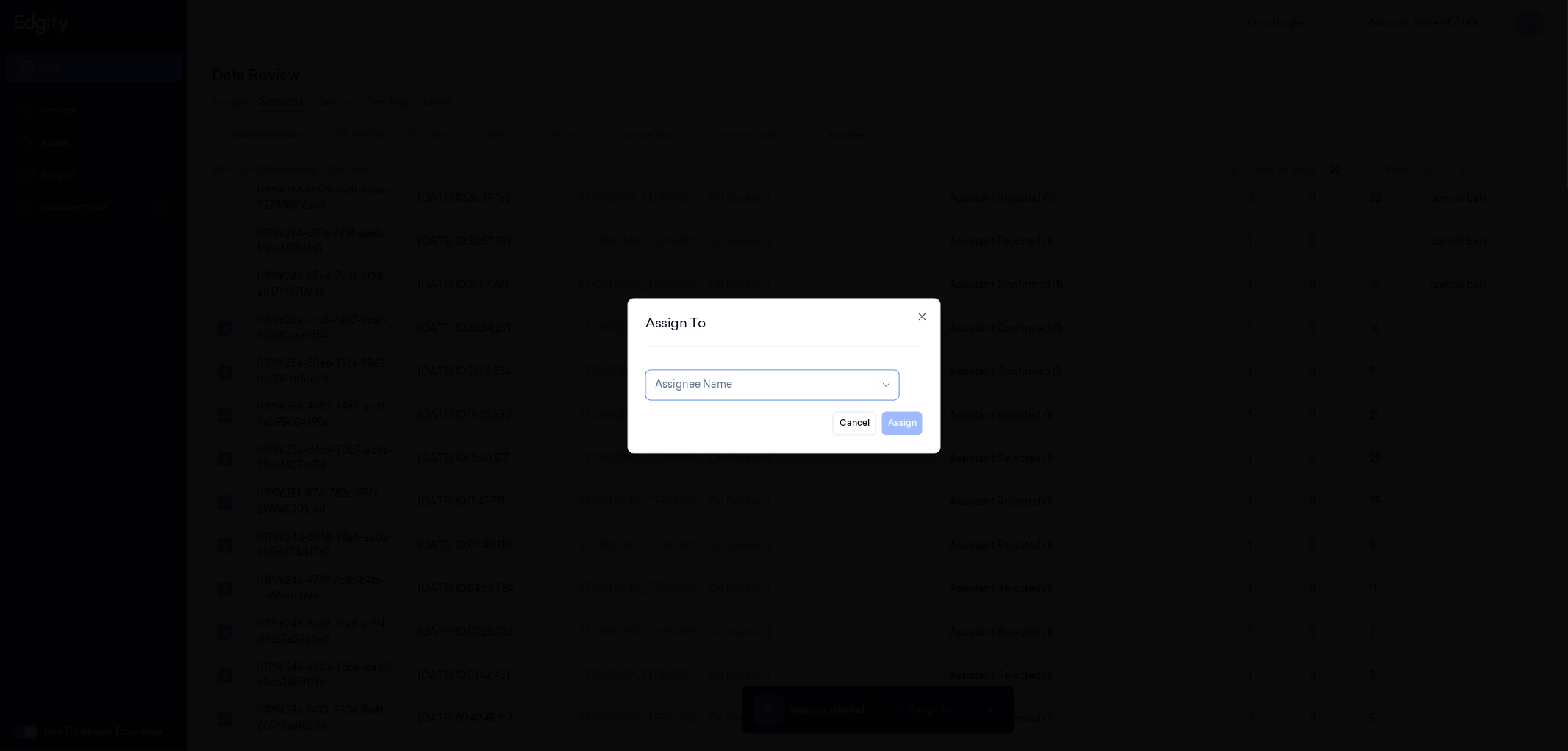
click at [763, 377] on div at bounding box center [764, 385] width 219 height 15
type input "ay"
click at [744, 412] on div "[PERSON_NAME]" at bounding box center [772, 418] width 234 height 15
click at [894, 417] on button "Assign" at bounding box center [902, 423] width 41 height 23
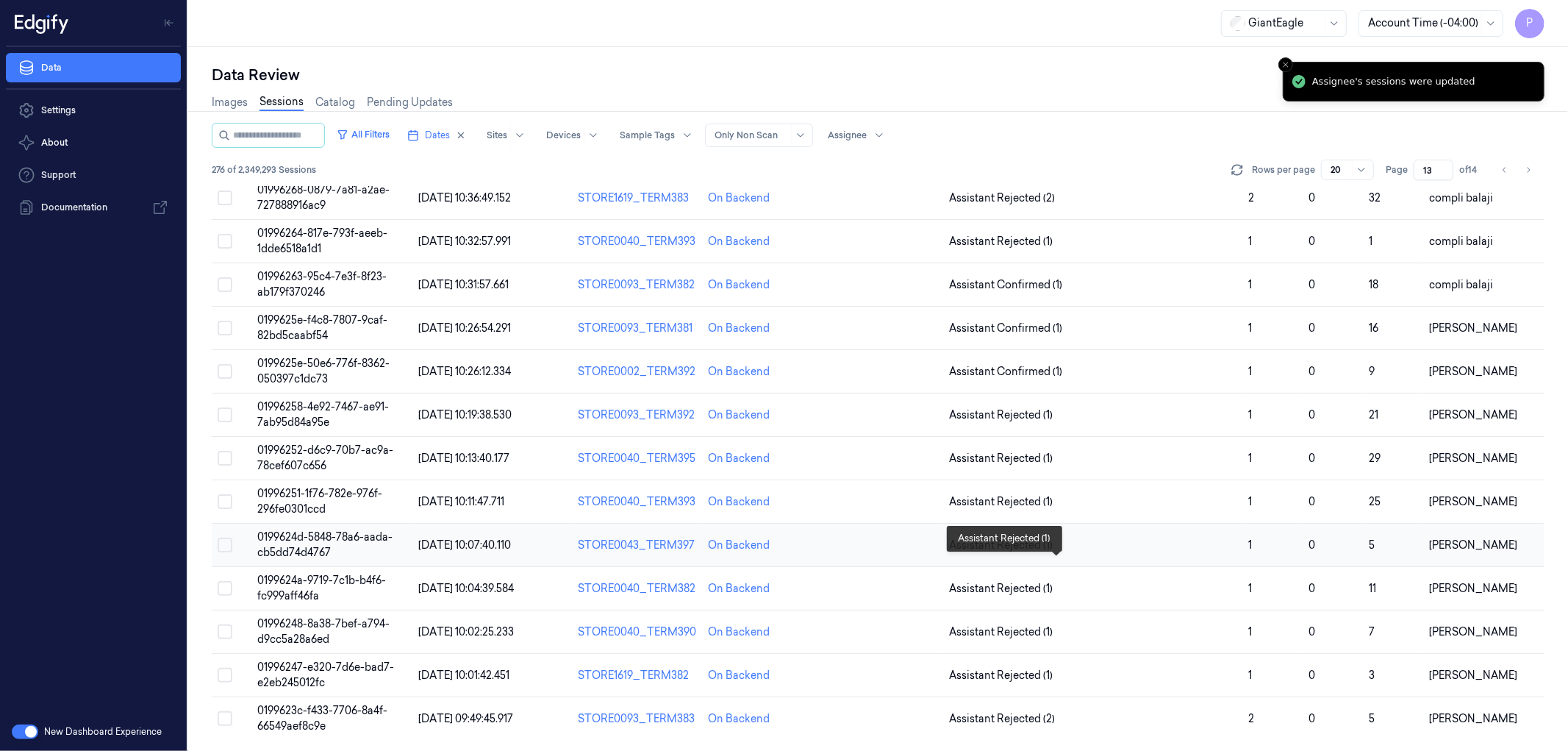
scroll to position [0, 0]
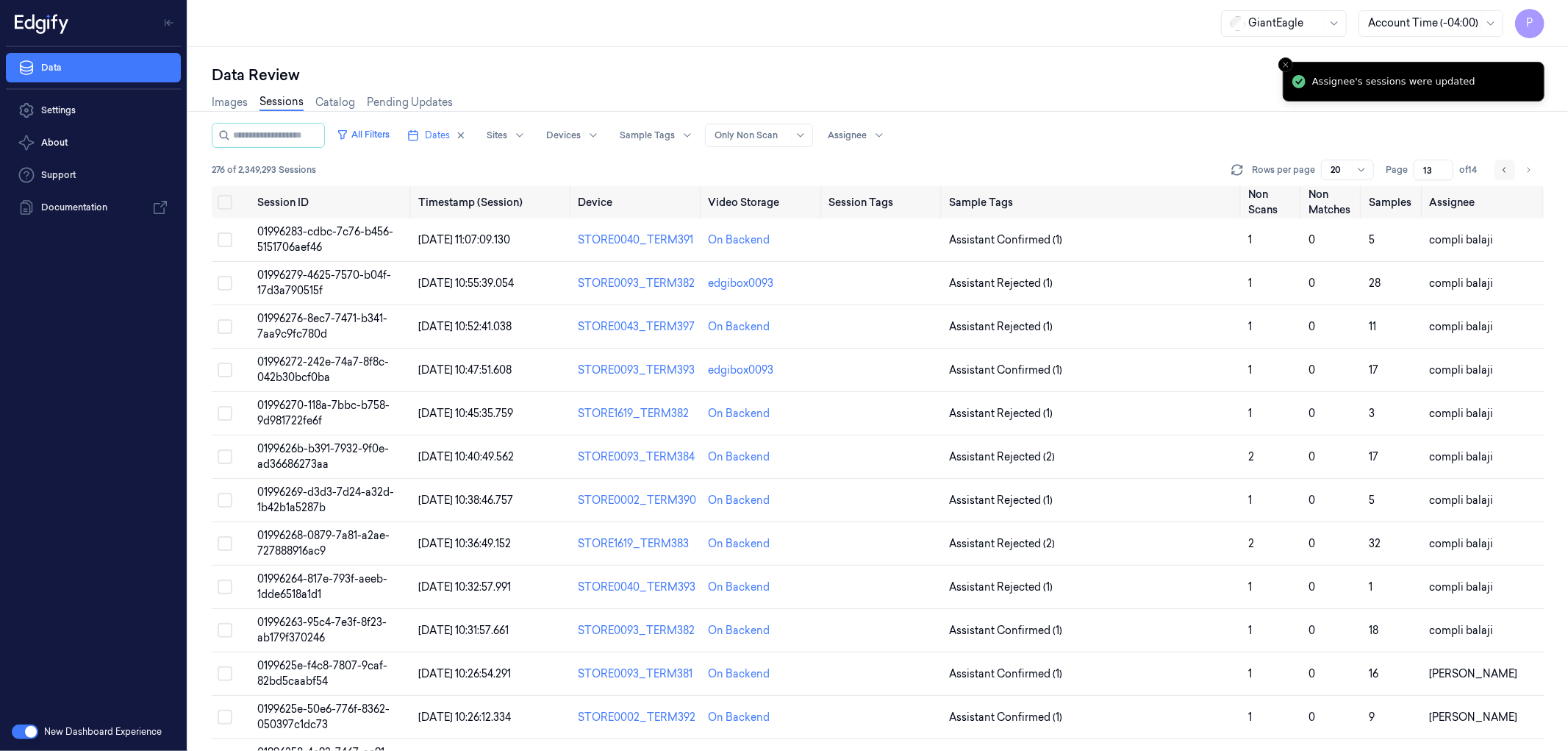
click at [1499, 168] on button "Go to previous page" at bounding box center [1504, 169] width 20 height 20
type input "12"
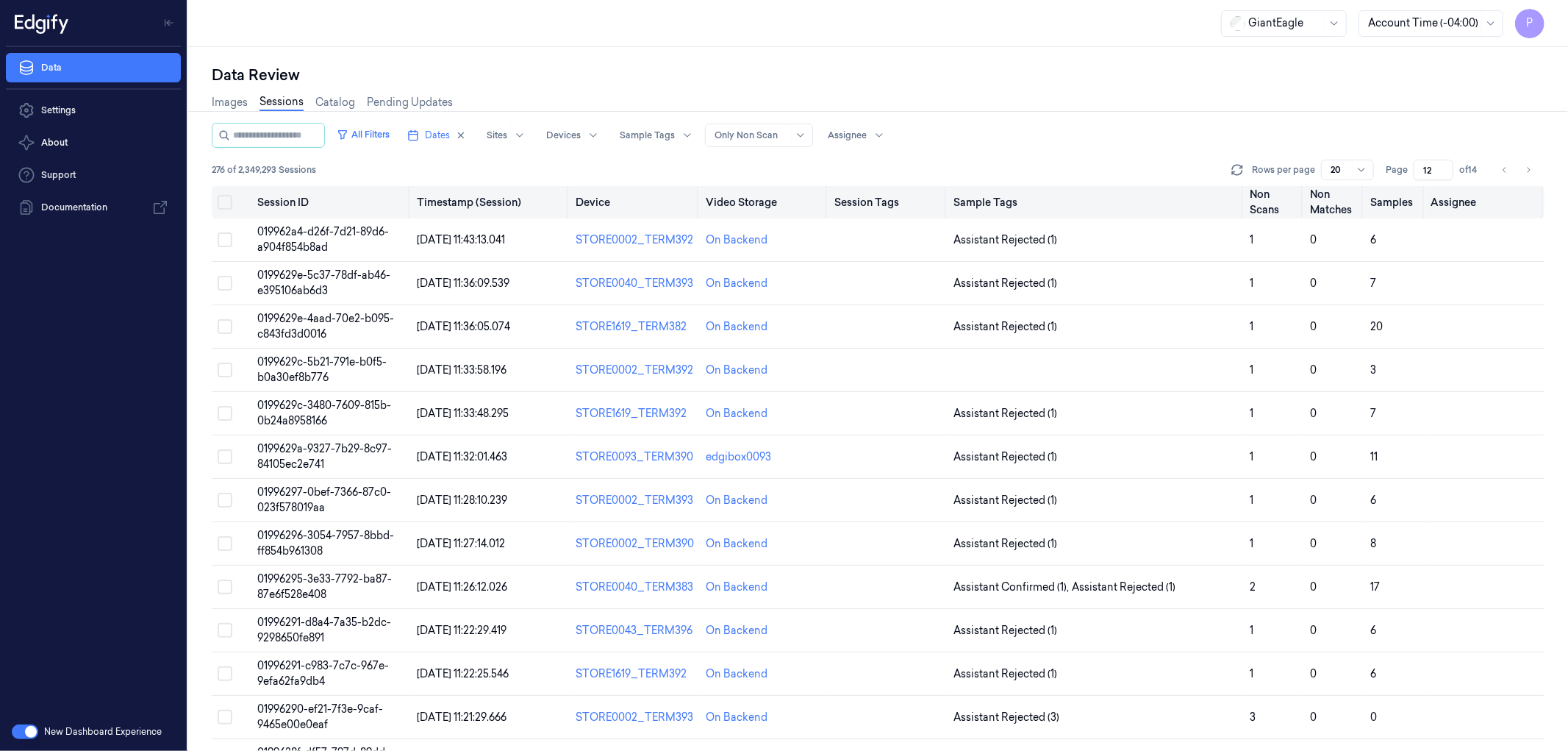
click at [226, 202] on button "Select all" at bounding box center [224, 202] width 14 height 14
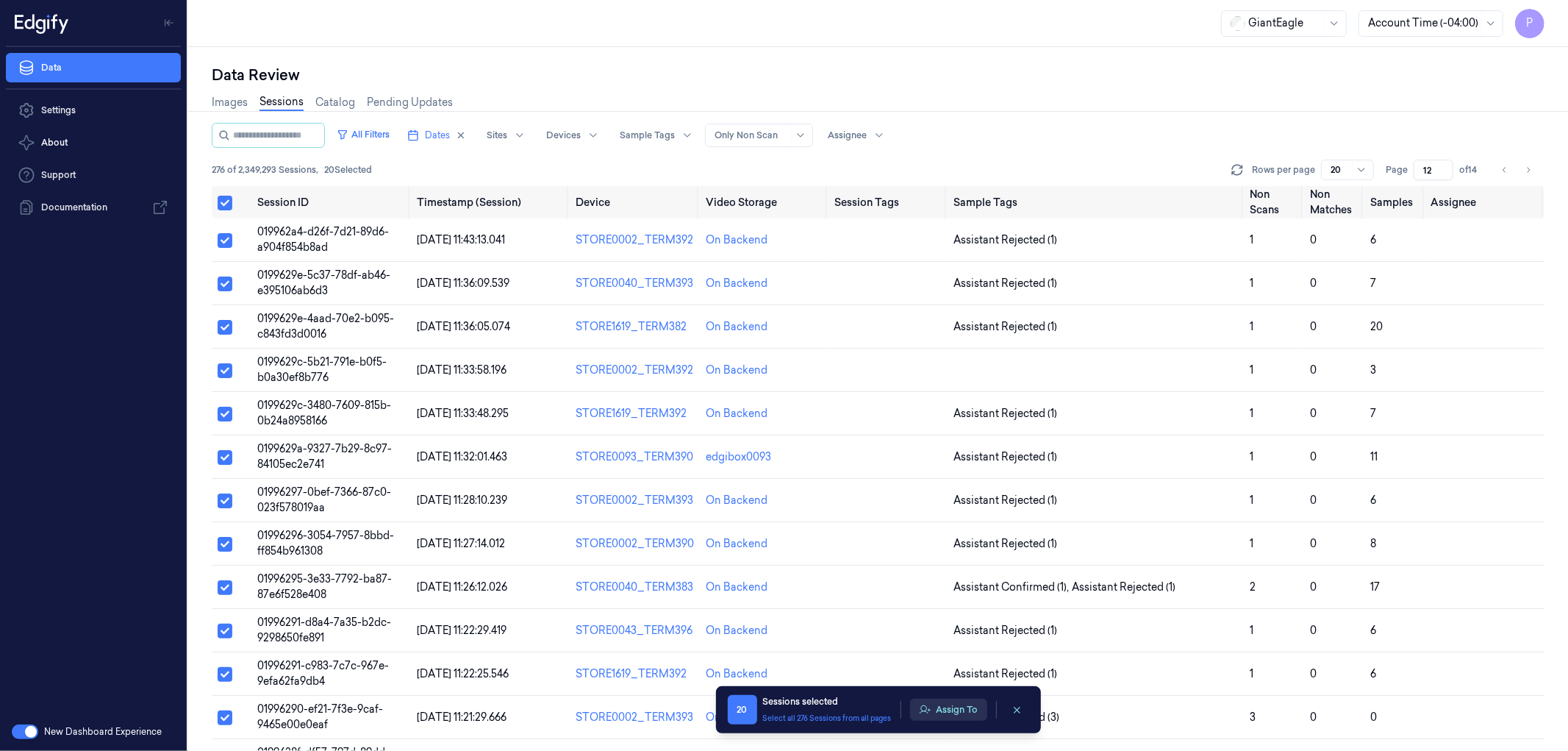
click at [955, 713] on button "Assign To" at bounding box center [949, 709] width 77 height 22
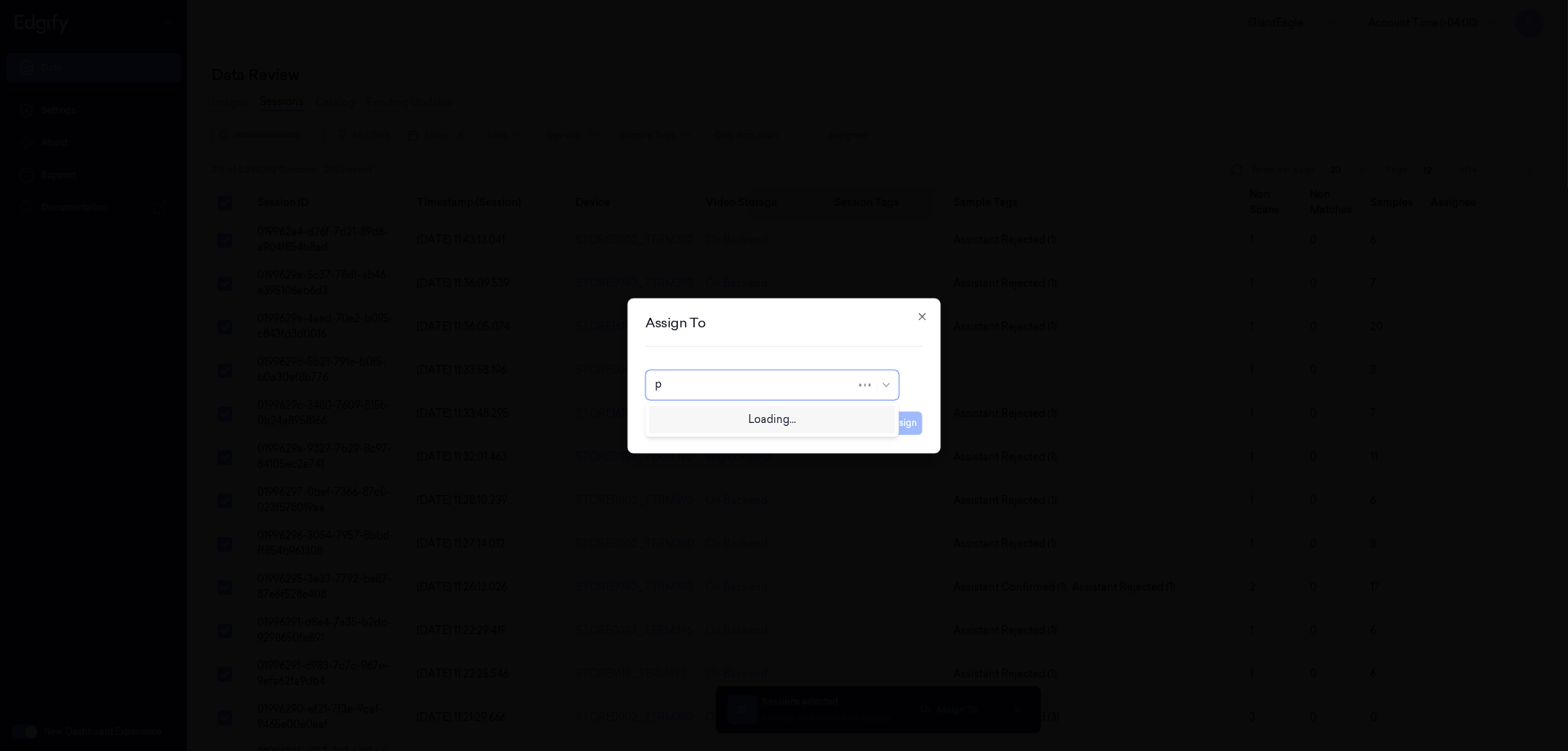
type input "pa"
click at [732, 469] on div "[PERSON_NAME] kb" at bounding box center [772, 466] width 234 height 15
click at [909, 422] on button "Assign" at bounding box center [902, 423] width 41 height 23
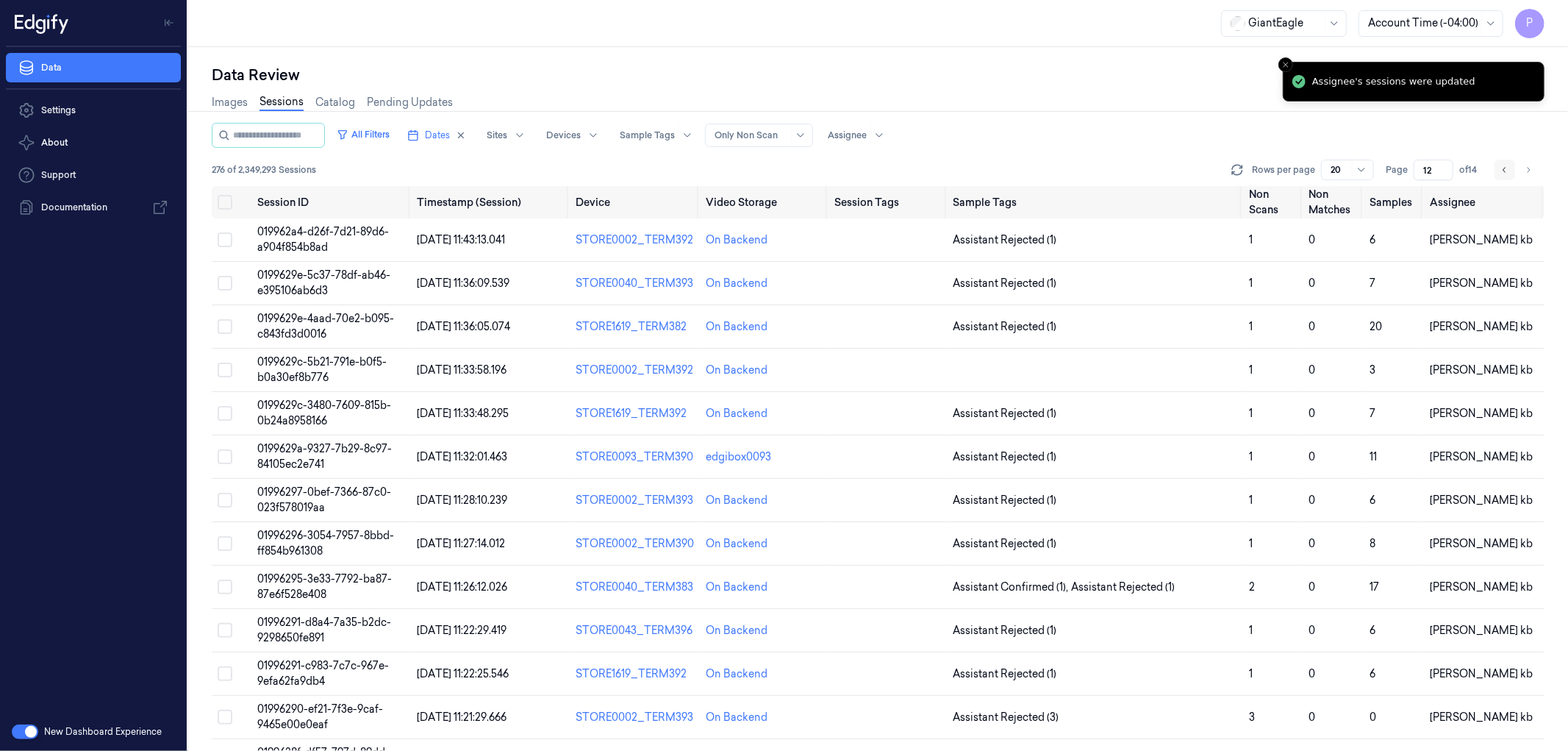
click at [1501, 170] on icon "Go to previous page" at bounding box center [1504, 170] width 9 height 12
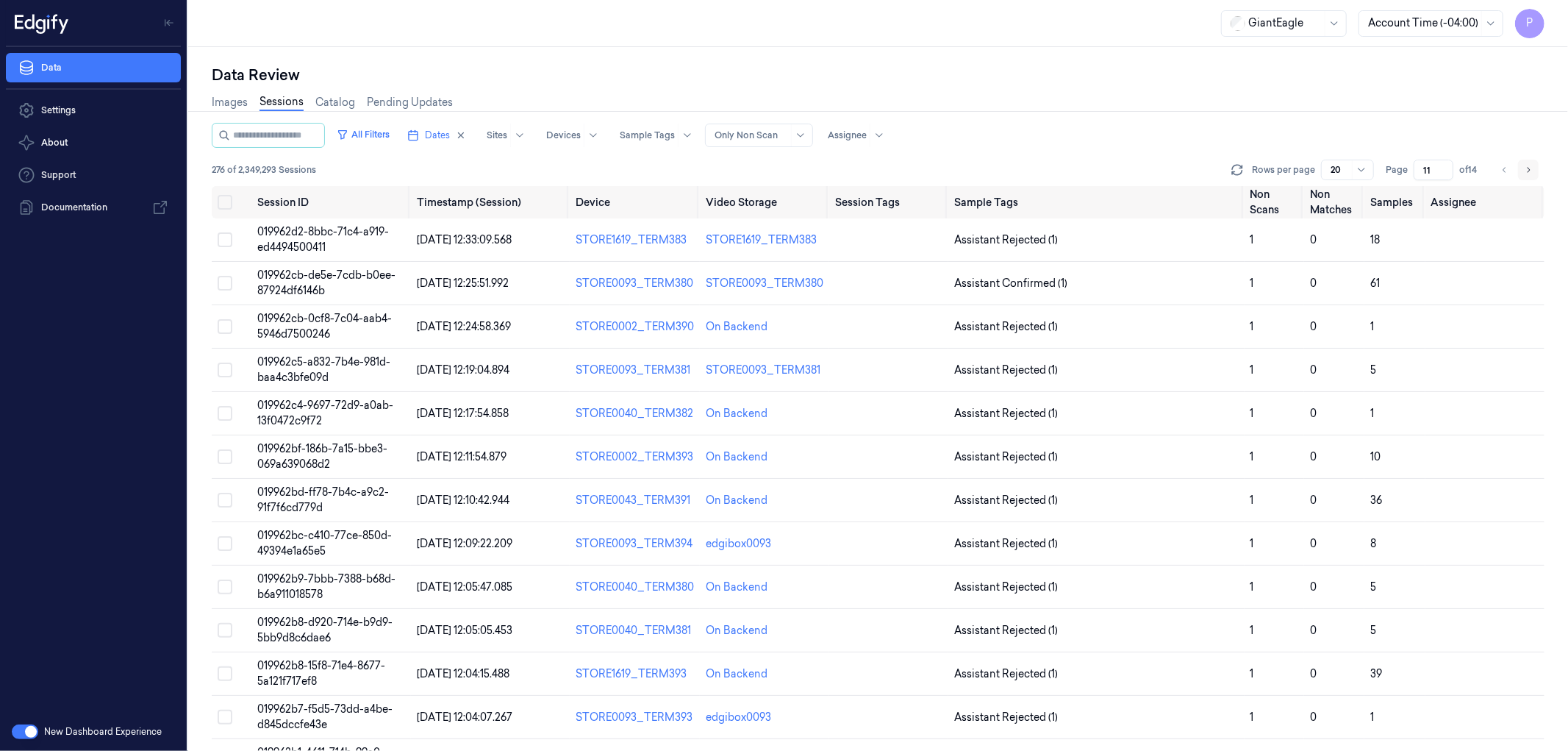
click at [1529, 167] on icon "Go to next page" at bounding box center [1527, 170] width 9 height 12
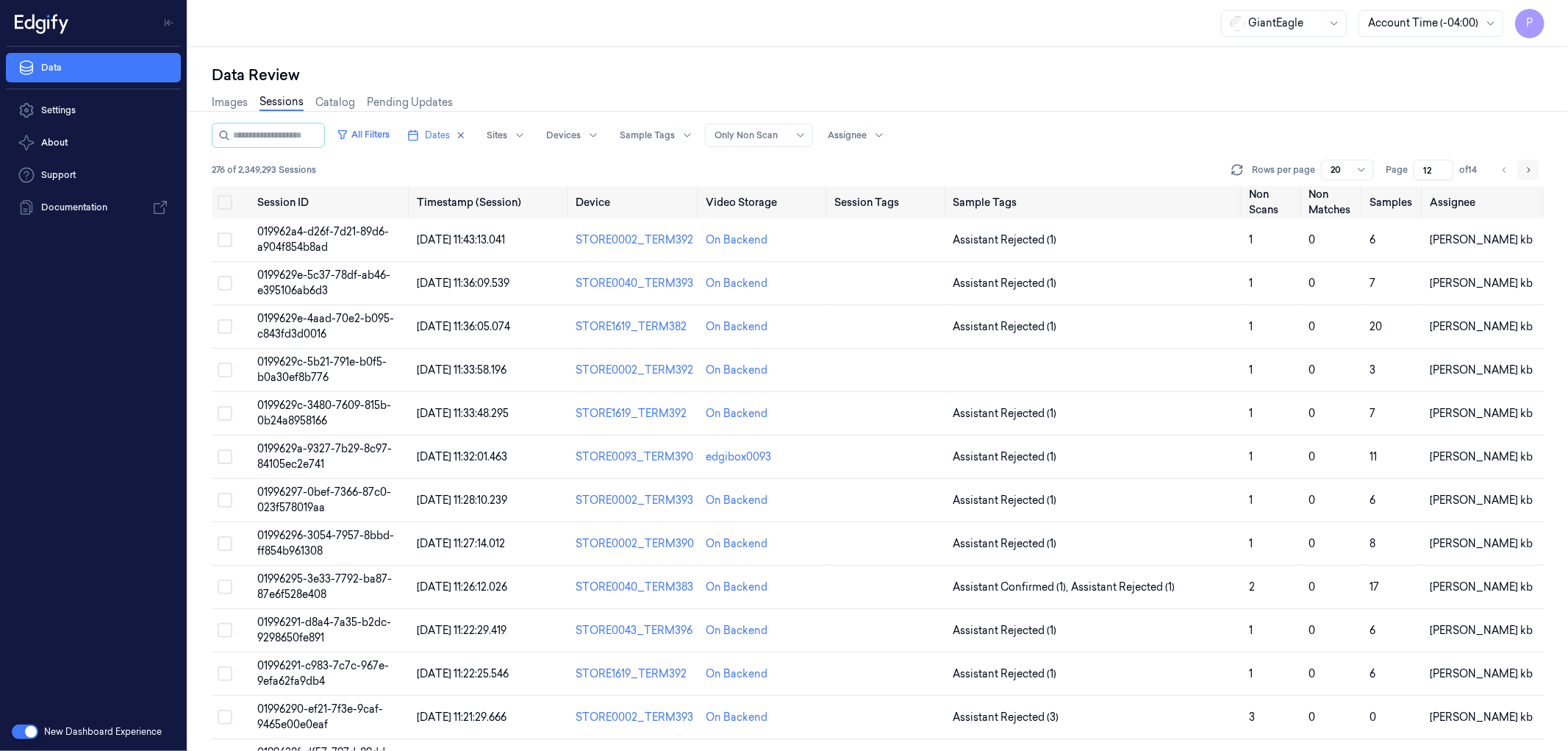
click at [1529, 167] on icon "Go to next page" at bounding box center [1527, 170] width 9 height 12
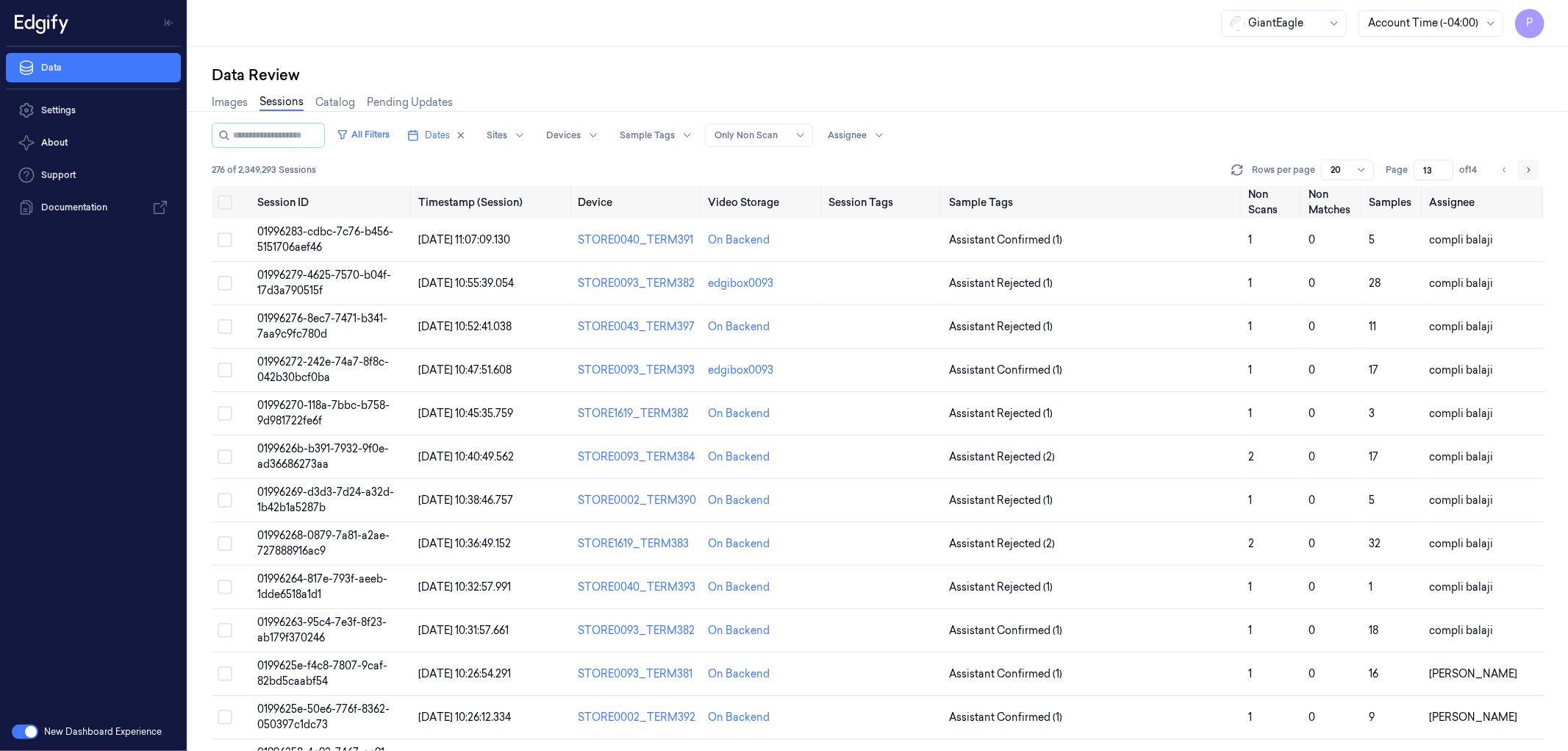
click at [1529, 167] on icon "Go to next page" at bounding box center [1527, 170] width 9 height 12
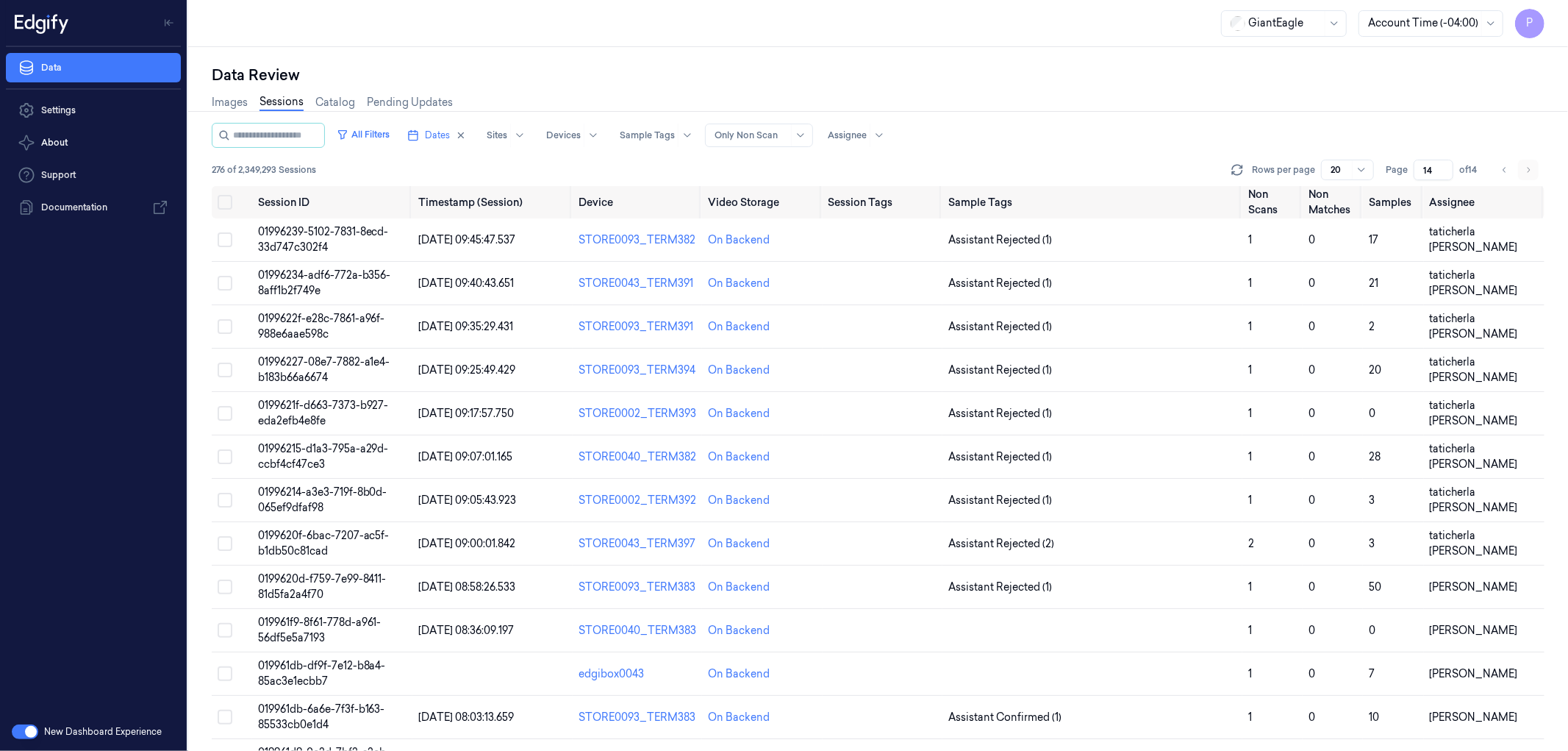
click at [1529, 167] on li "pagination" at bounding box center [1527, 169] width 20 height 20
click at [1500, 168] on icon "Go to previous page" at bounding box center [1504, 170] width 9 height 12
type input "13"
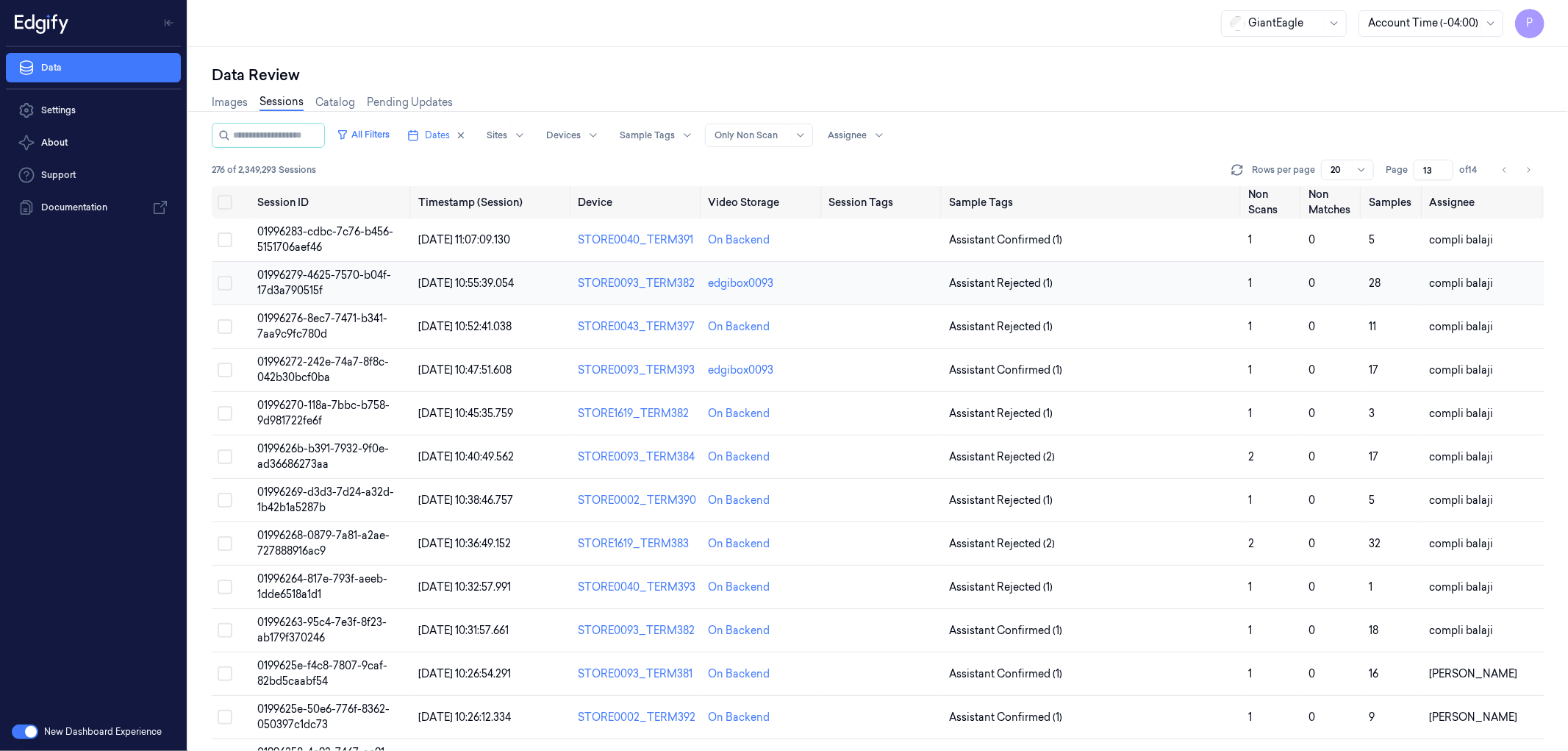
click at [302, 276] on span "01996279-4625-7570-b04f-17d3a790515f" at bounding box center [324, 283] width 134 height 29
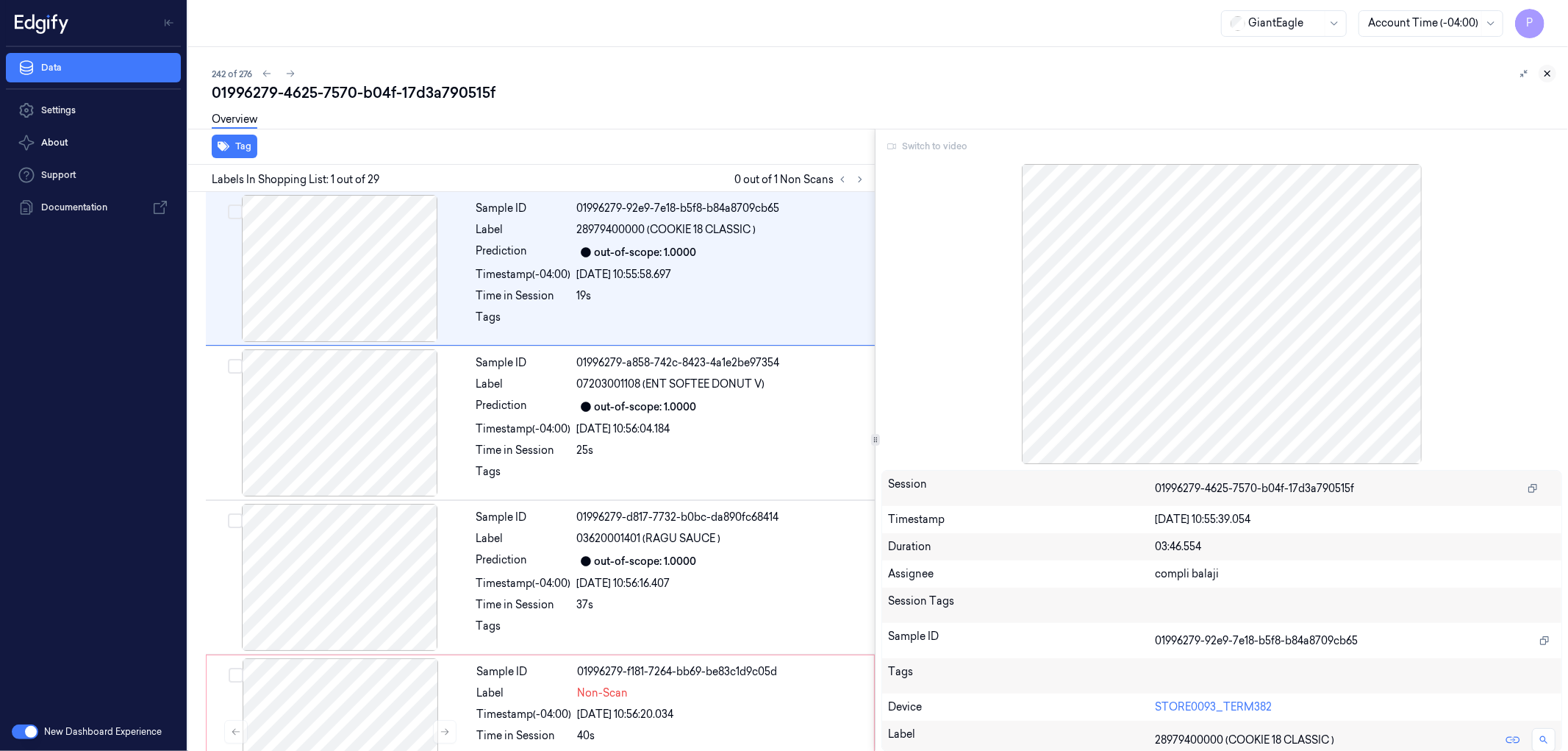
click at [1548, 74] on icon at bounding box center [1547, 73] width 5 height 5
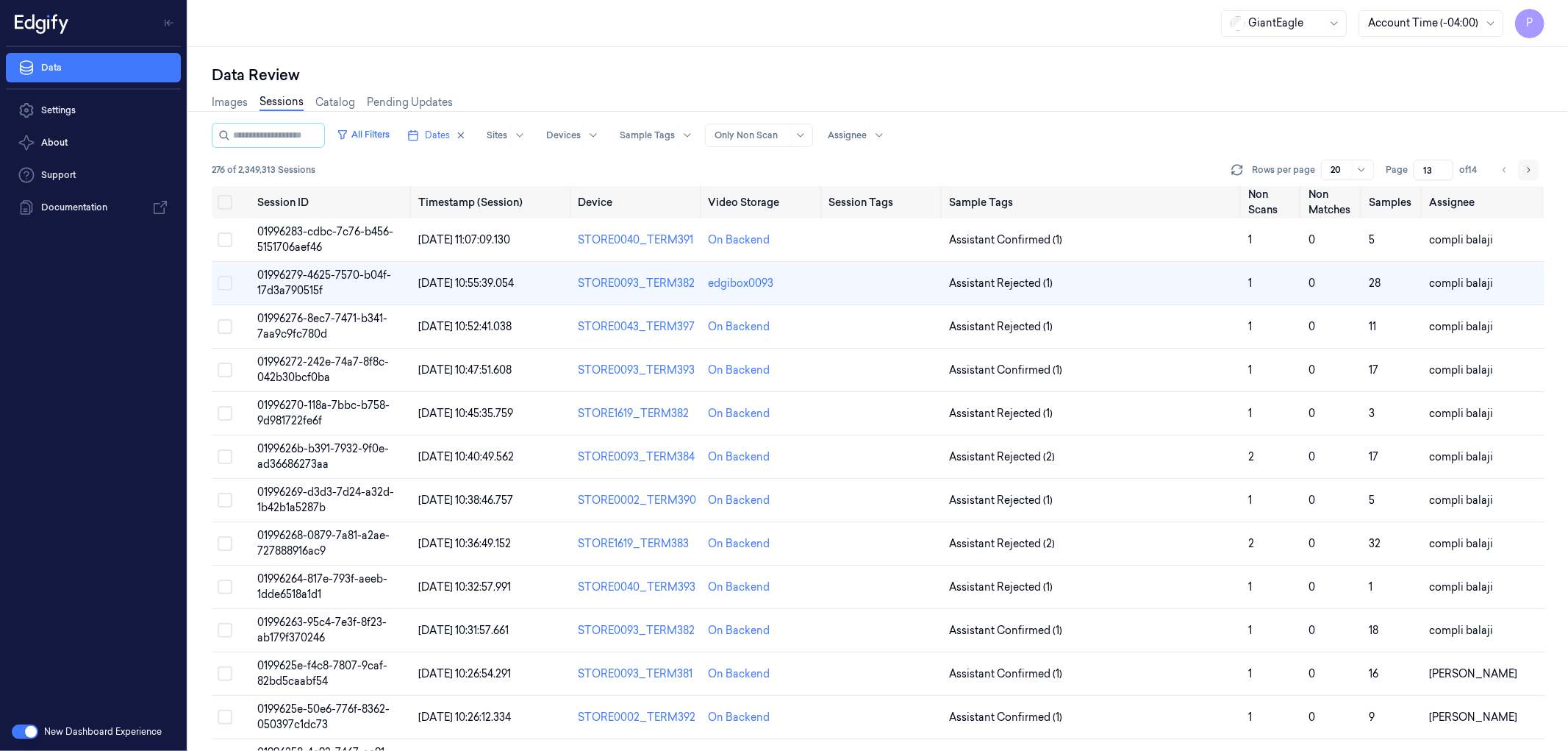
click at [1531, 169] on icon "Go to next page" at bounding box center [1527, 170] width 9 height 12
type input "14"
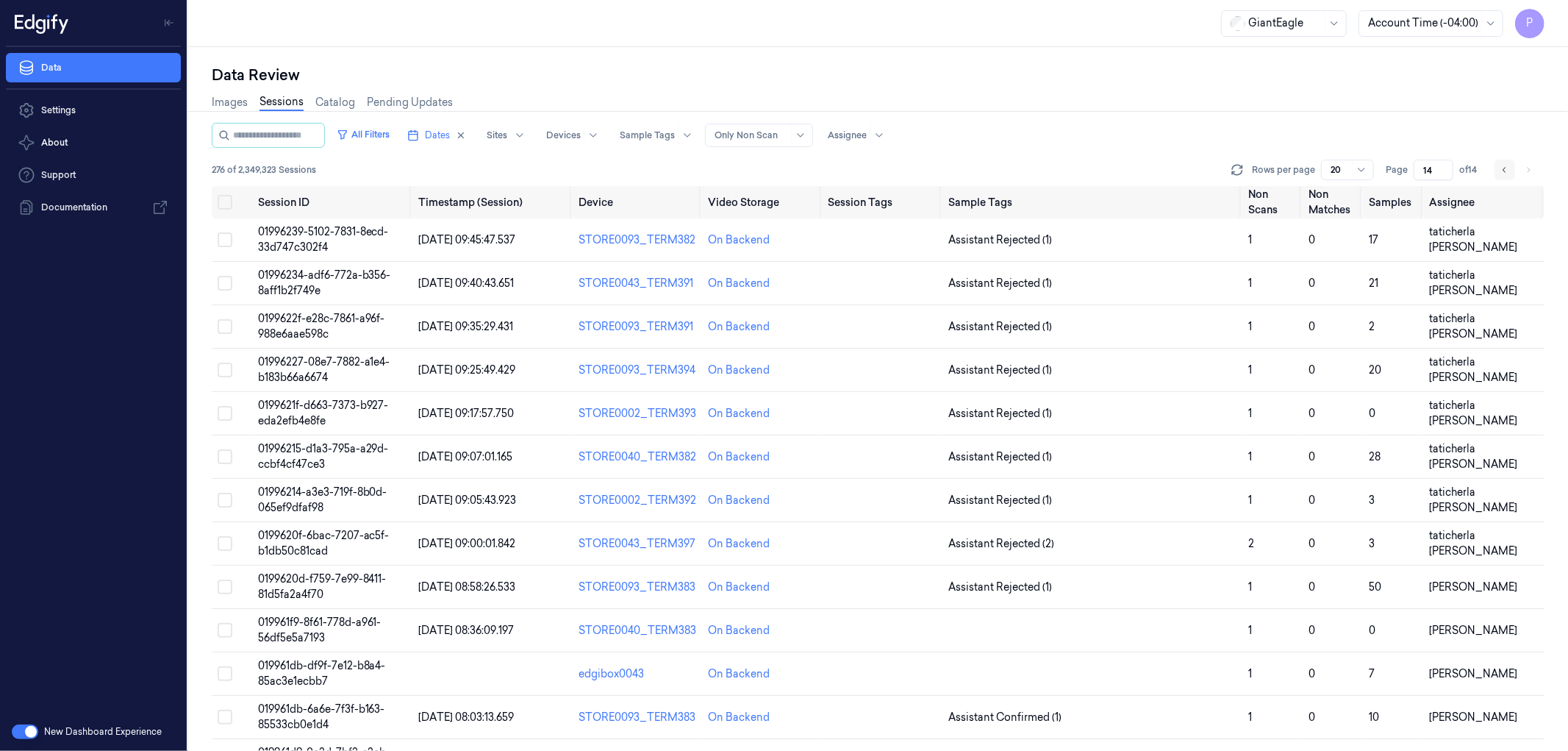
click at [1503, 171] on icon "Go to previous page" at bounding box center [1504, 170] width 9 height 12
type input "13"
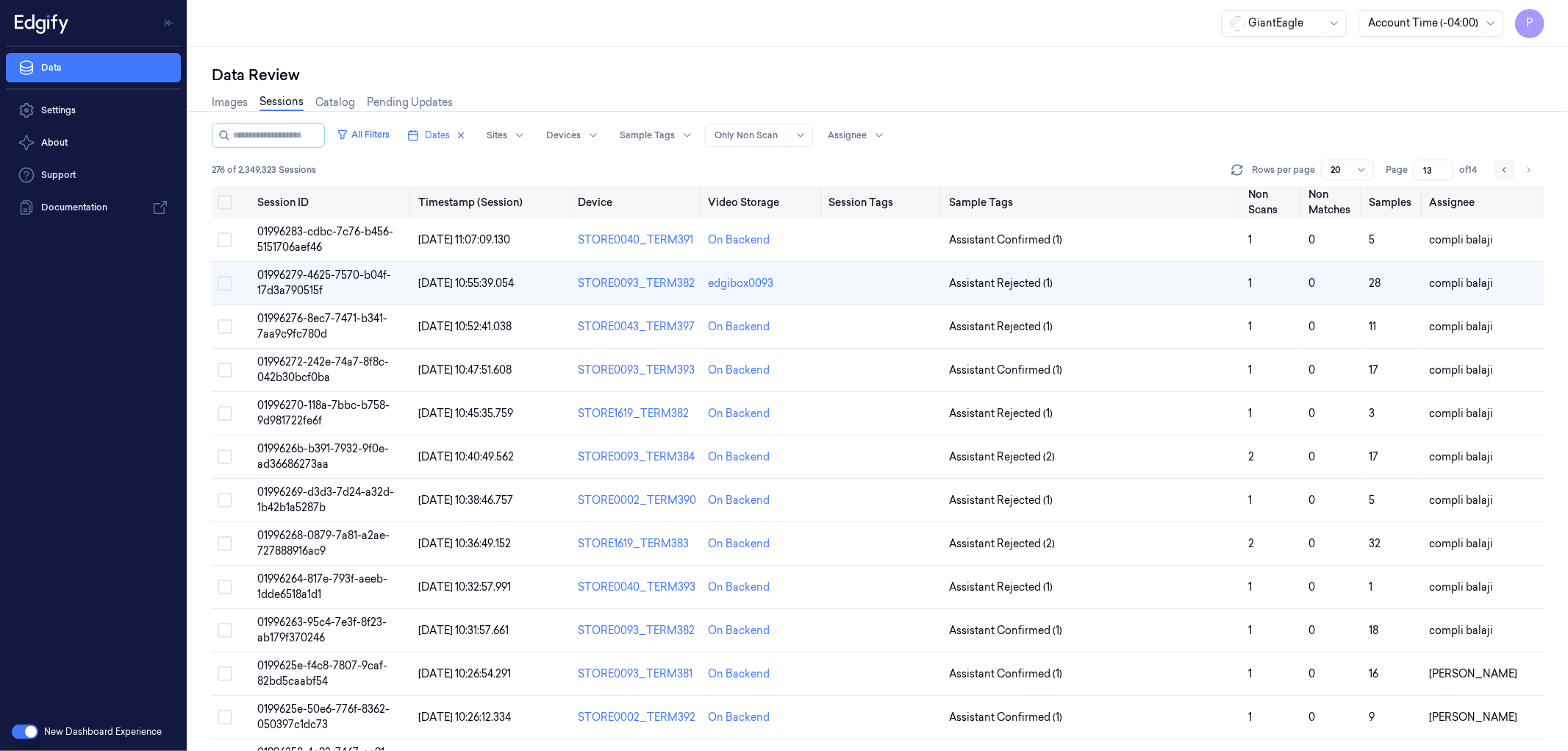
click at [1498, 171] on button "Go to previous page" at bounding box center [1504, 169] width 20 height 20
type input "12"
